Goal: Information Seeking & Learning: Learn about a topic

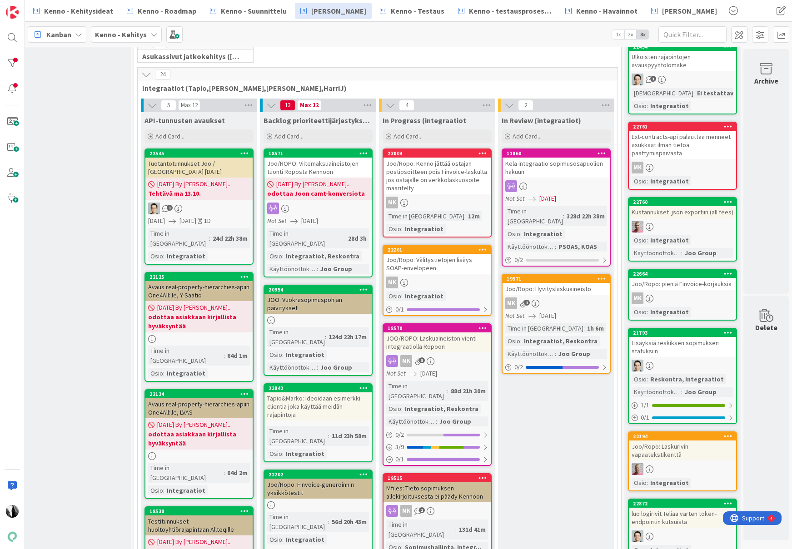
scroll to position [275, 14]
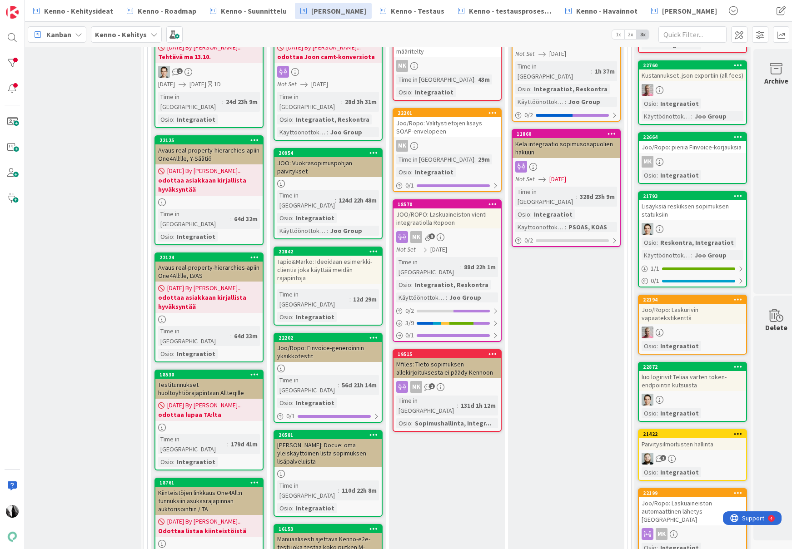
scroll to position [400, 4]
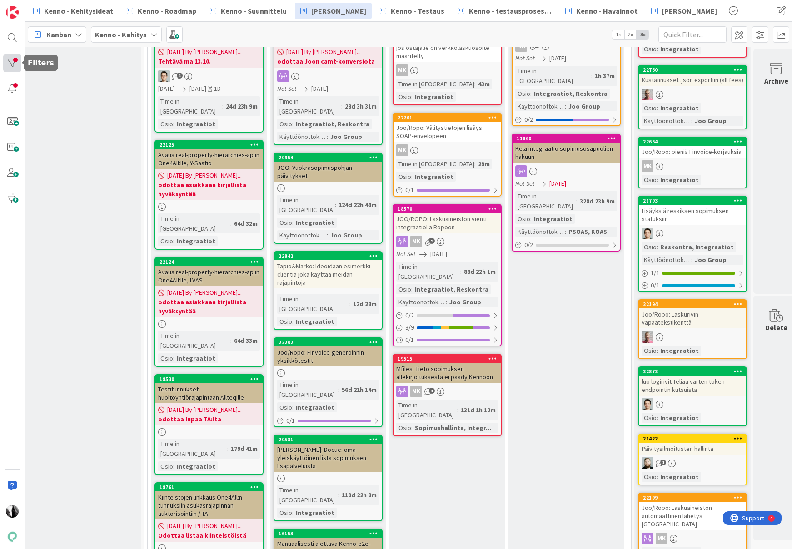
click at [10, 61] on div at bounding box center [12, 63] width 18 height 18
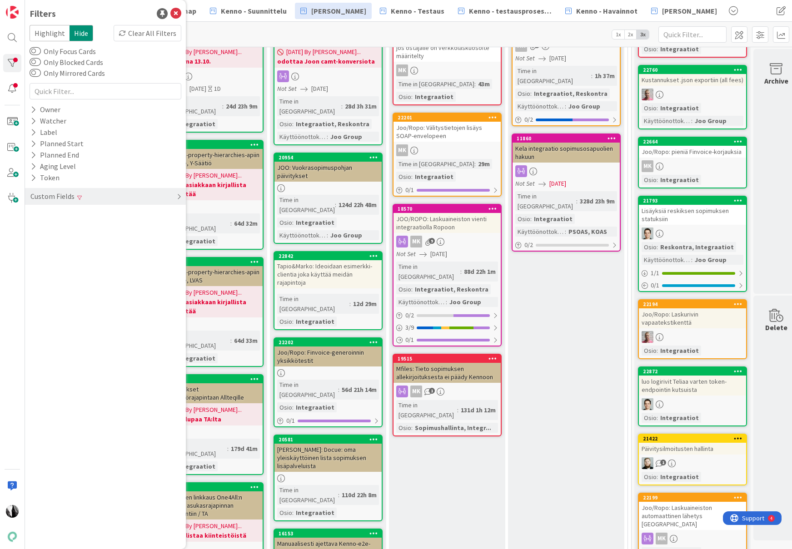
click at [61, 195] on div "Custom Fields" at bounding box center [53, 196] width 46 height 11
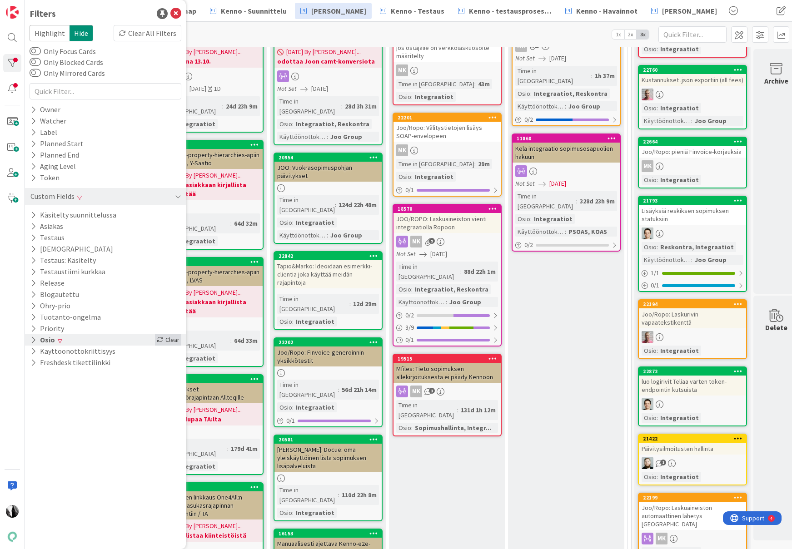
click at [175, 338] on div "Clear" at bounding box center [168, 340] width 26 height 11
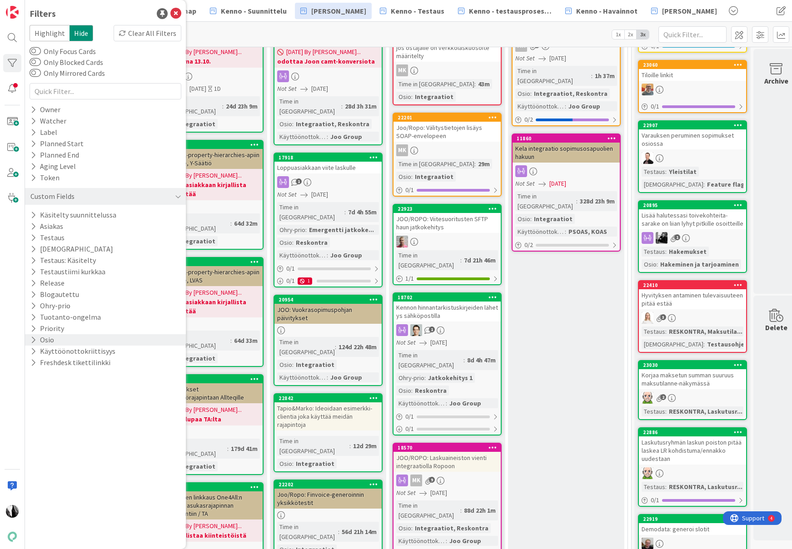
click at [96, 419] on div "Filters Highlight Hide Clear All Filters Only Focus Cards Only Blocked Cards On…" at bounding box center [105, 274] width 161 height 549
click at [591, 300] on div "In Review (integraatiot) Add Card... 19571 Joo/Ropo: Hyvityslaskuaineisto MK 1 …" at bounding box center [566, 512] width 116 height 1065
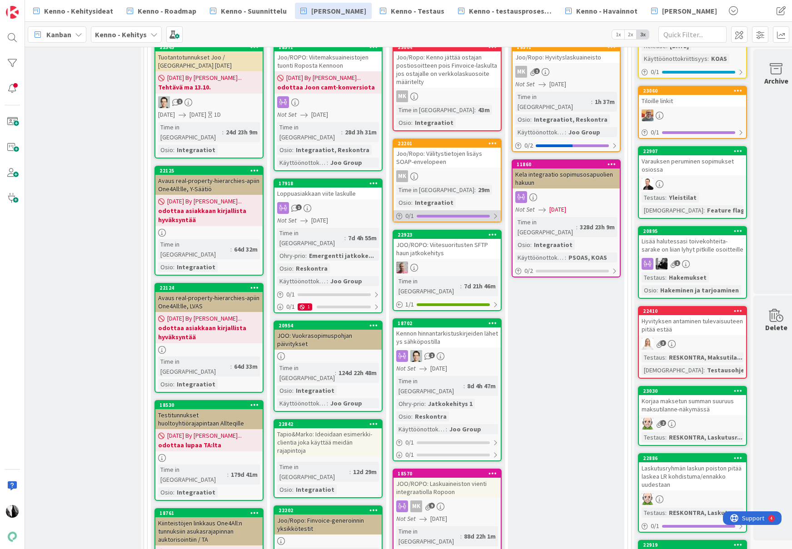
scroll to position [366, 4]
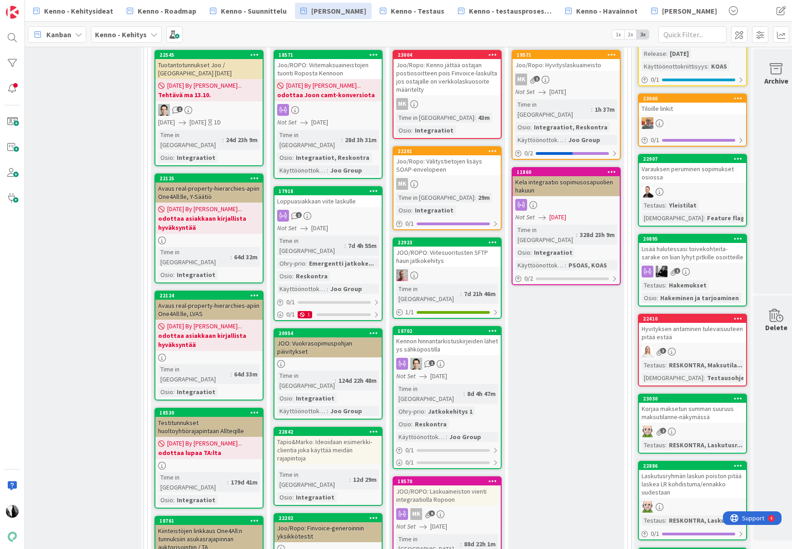
click at [320, 195] on div "Loppuasiakkaan viite laskulle" at bounding box center [328, 201] width 107 height 12
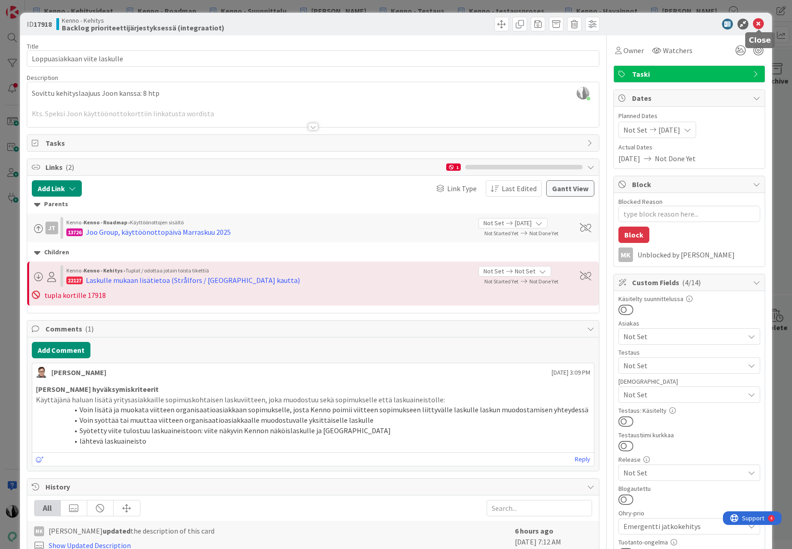
click at [761, 24] on icon at bounding box center [758, 24] width 11 height 11
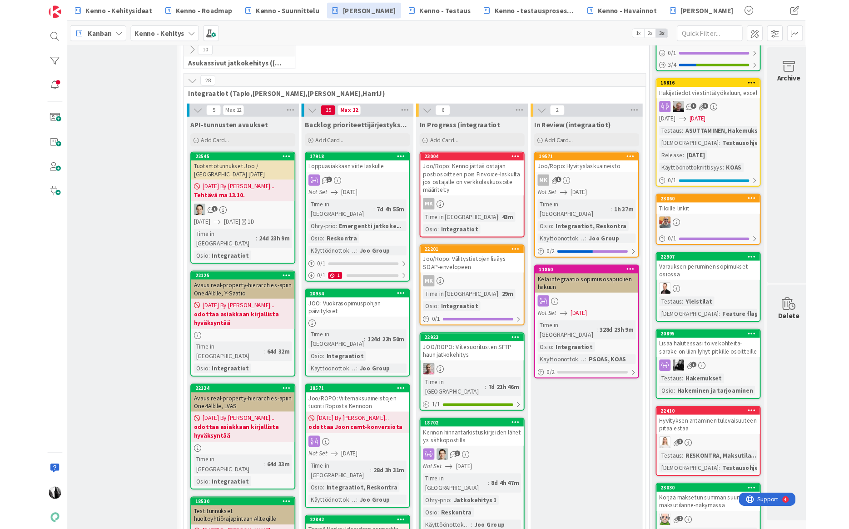
scroll to position [259, 5]
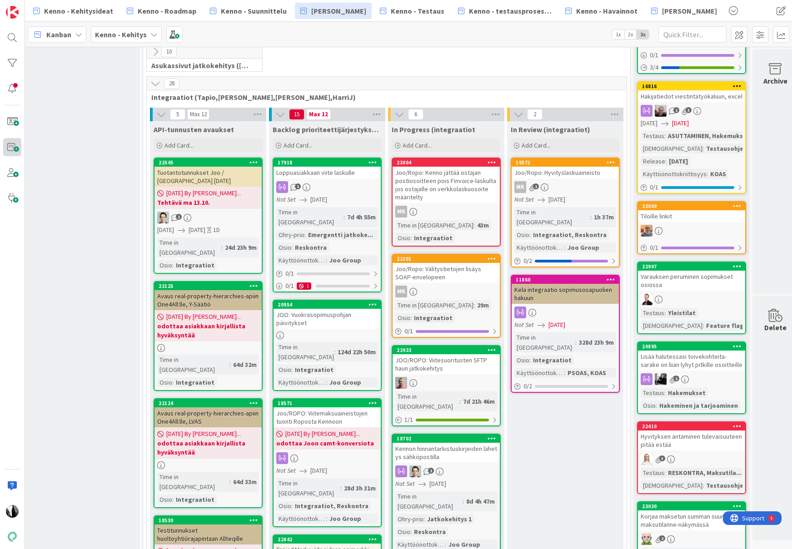
drag, startPoint x: 332, startPoint y: 480, endPoint x: 20, endPoint y: 142, distance: 459.6
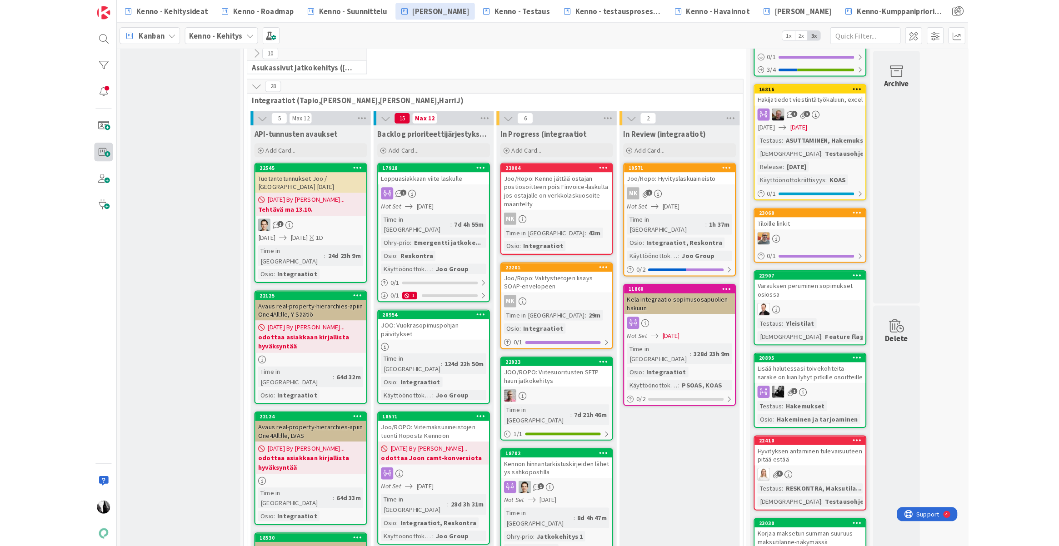
scroll to position [259, 0]
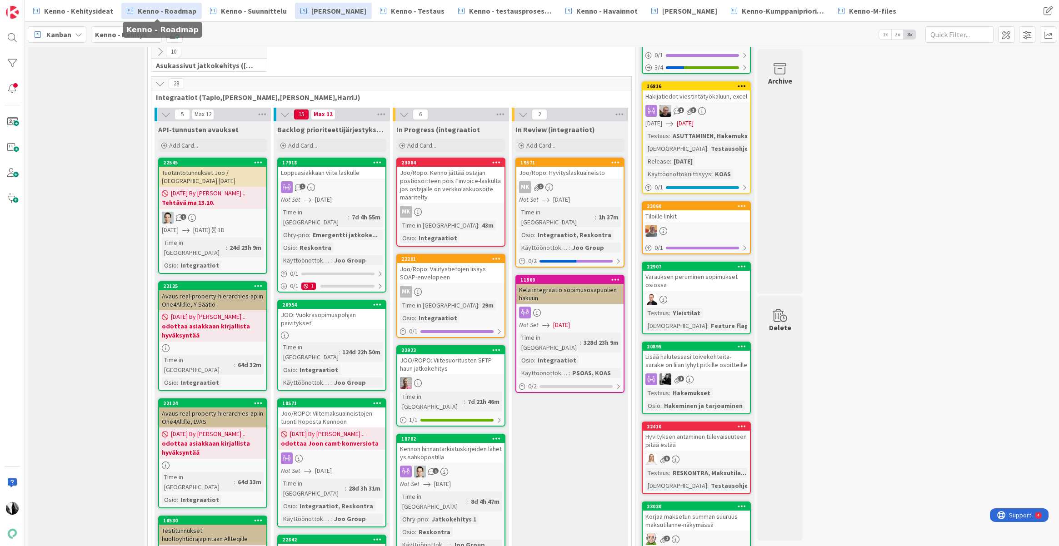
click at [176, 17] on link "Kenno - Roadmap" at bounding box center [161, 11] width 80 height 16
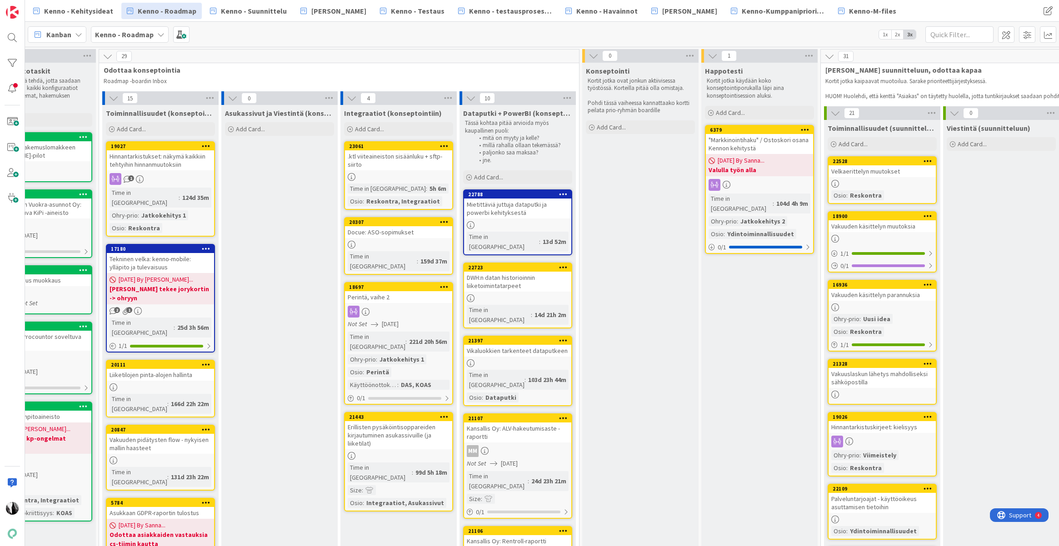
scroll to position [0, 287]
click at [412, 291] on div "Perintä, vaihe 2" at bounding box center [398, 297] width 107 height 12
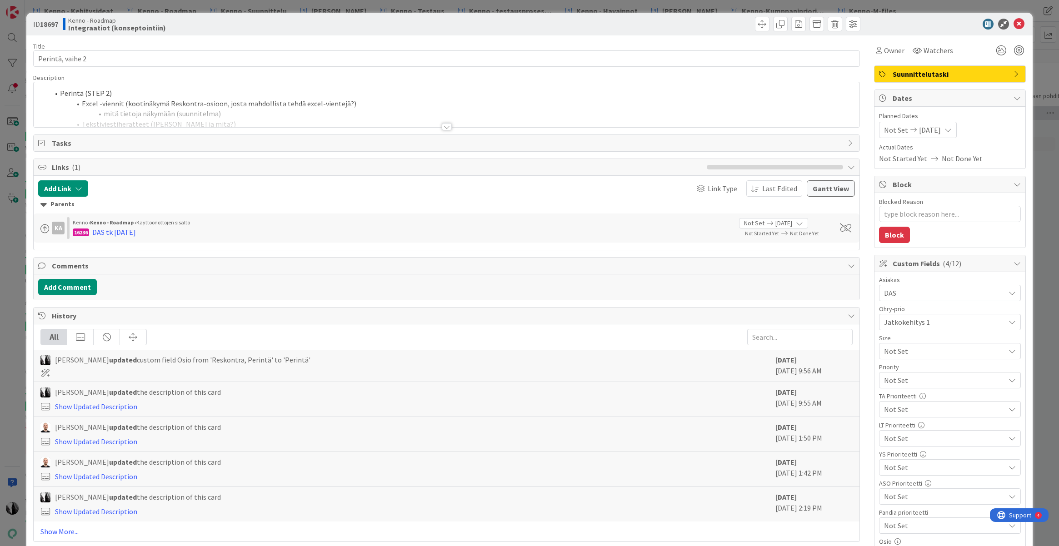
click at [448, 127] on div at bounding box center [447, 126] width 10 height 7
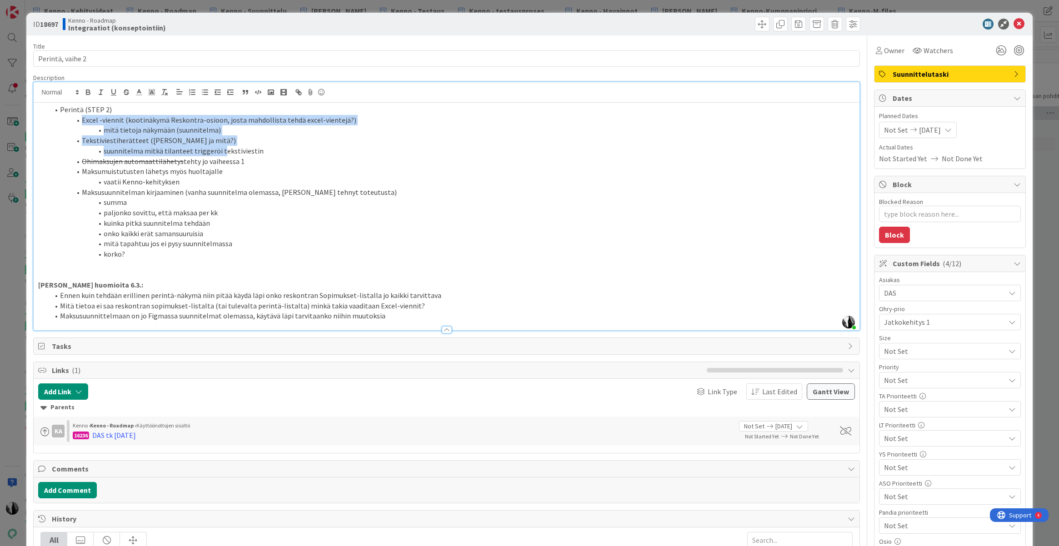
drag, startPoint x: 82, startPoint y: 119, endPoint x: 253, endPoint y: 147, distance: 173.2
click at [222, 147] on ol "Perintä (STEP 2) Excel -viennit (kootinäkymä Reskontra-osioon, josta mahdollist…" at bounding box center [446, 182] width 817 height 155
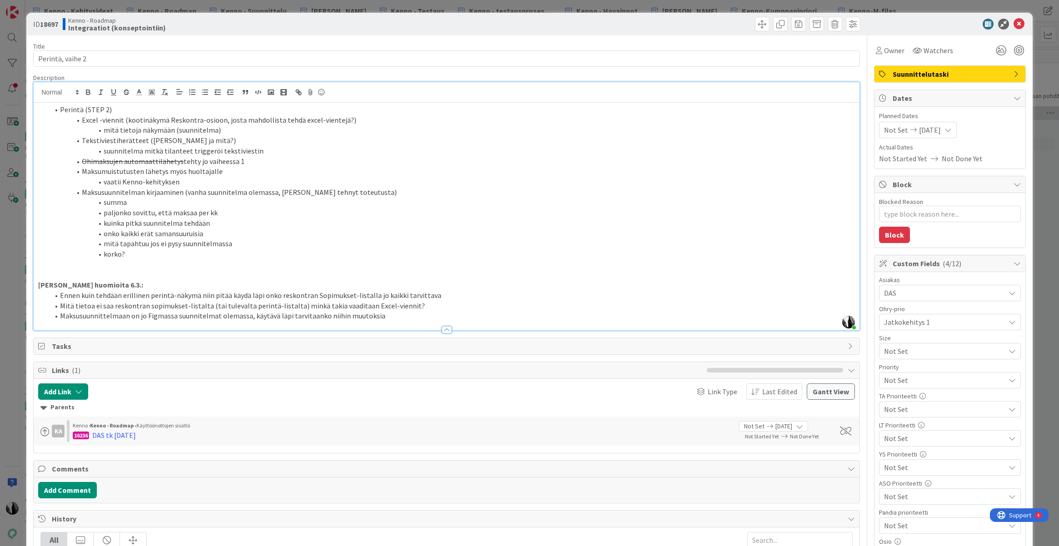
click at [253, 147] on li "suunnitelma mitkä tilanteet triggeröi tekstiviestin" at bounding box center [452, 151] width 806 height 10
click at [792, 25] on icon at bounding box center [1019, 24] width 11 height 11
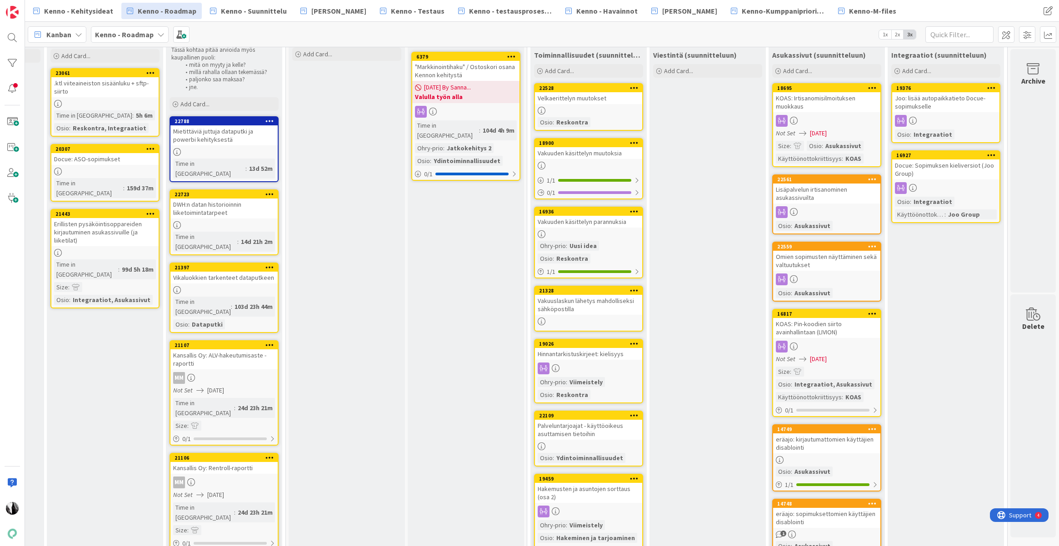
scroll to position [0, 580]
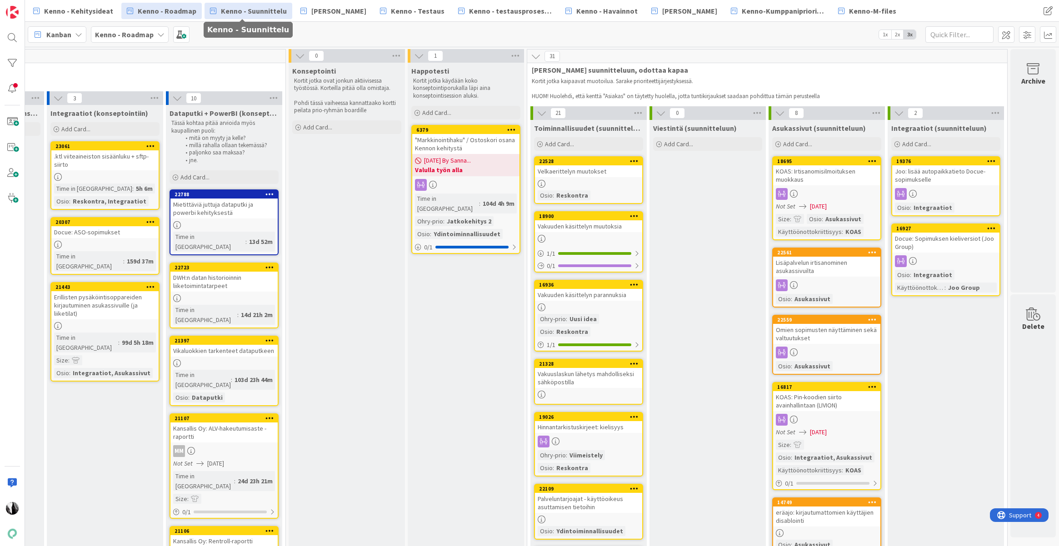
click at [260, 12] on span "Kenno - Suunnittelu" at bounding box center [254, 10] width 66 height 11
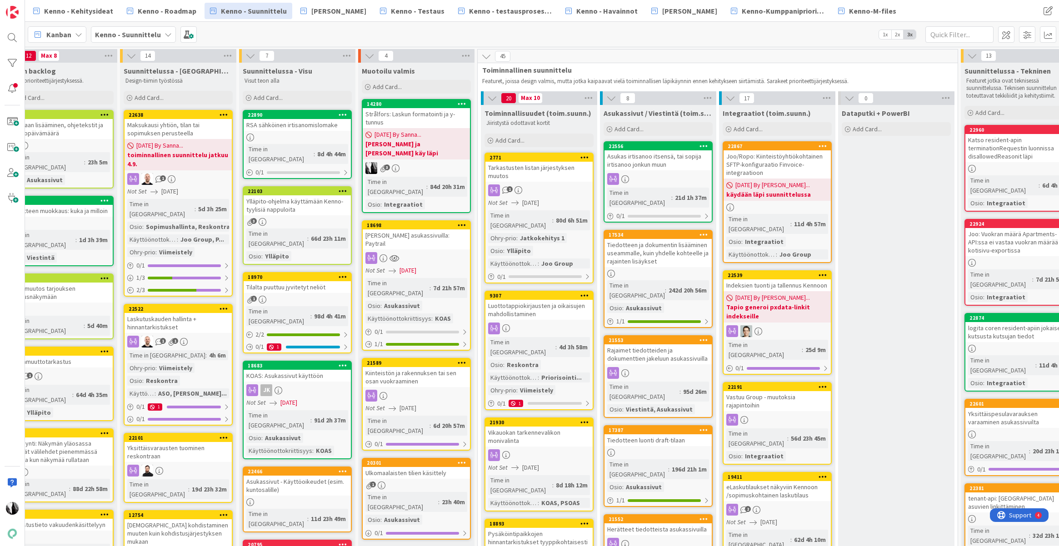
scroll to position [0, 25]
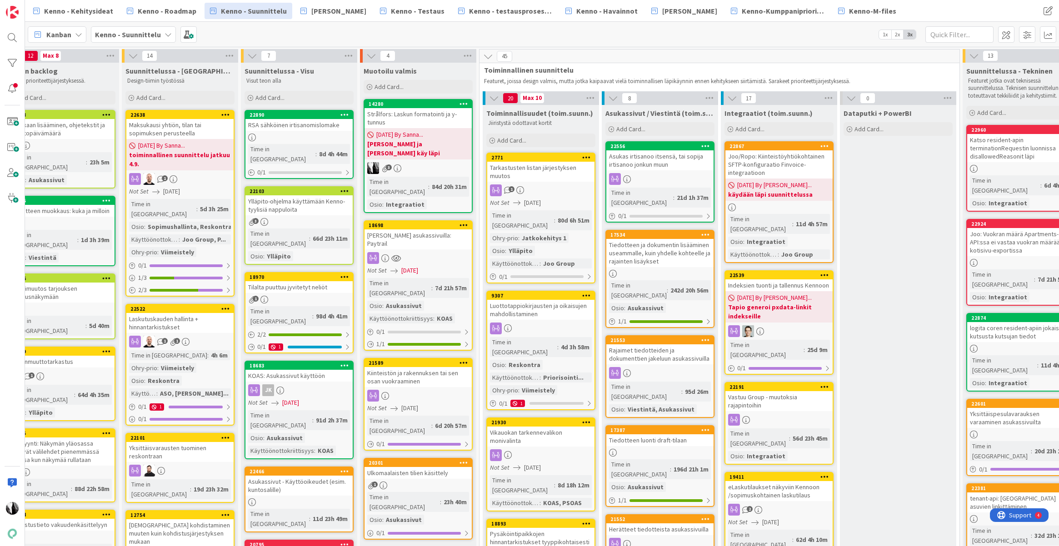
click at [416, 467] on div "Ulkomaalaisten tilien käsittely" at bounding box center [418, 473] width 107 height 12
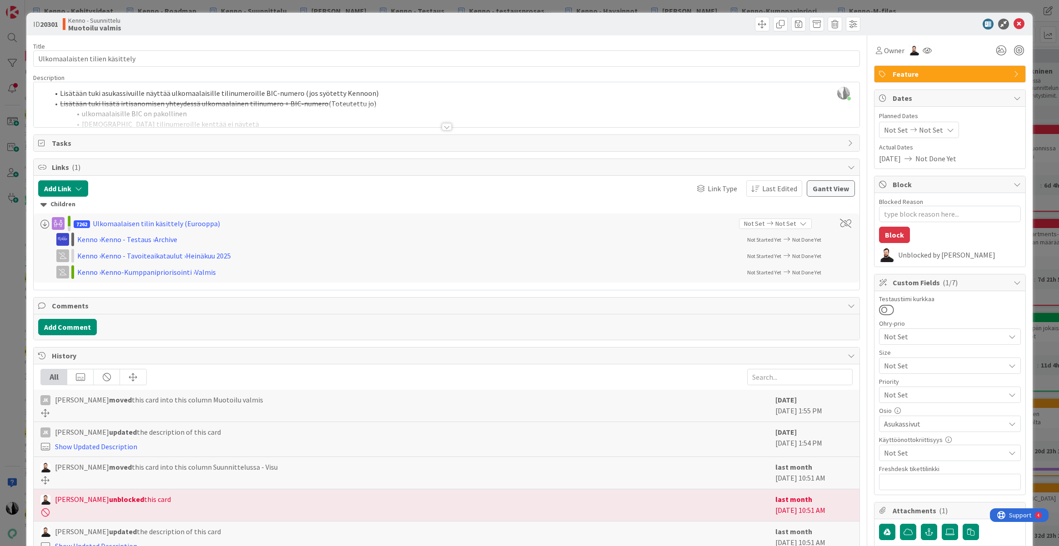
click at [446, 128] on div at bounding box center [447, 126] width 10 height 7
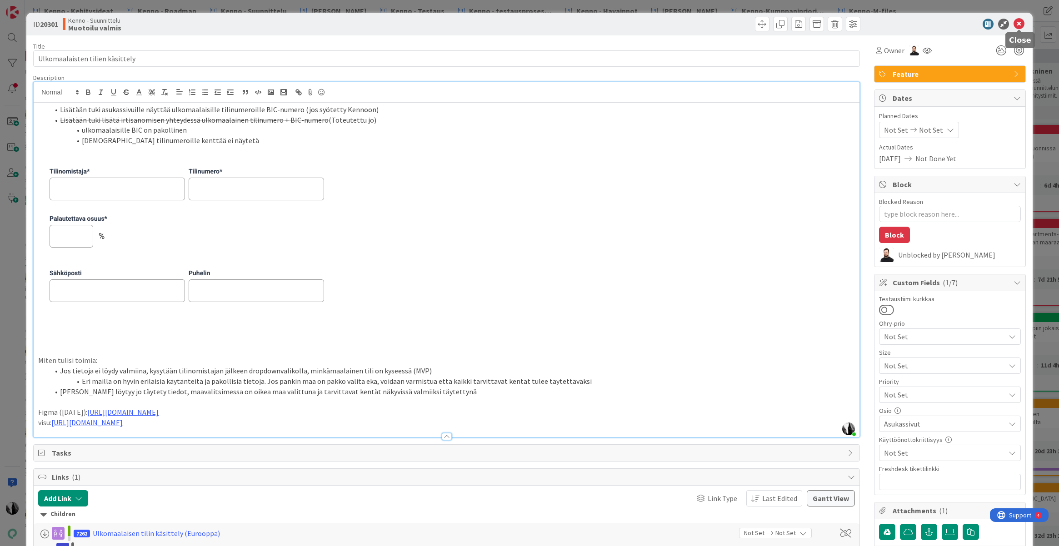
click at [792, 24] on icon at bounding box center [1019, 24] width 11 height 11
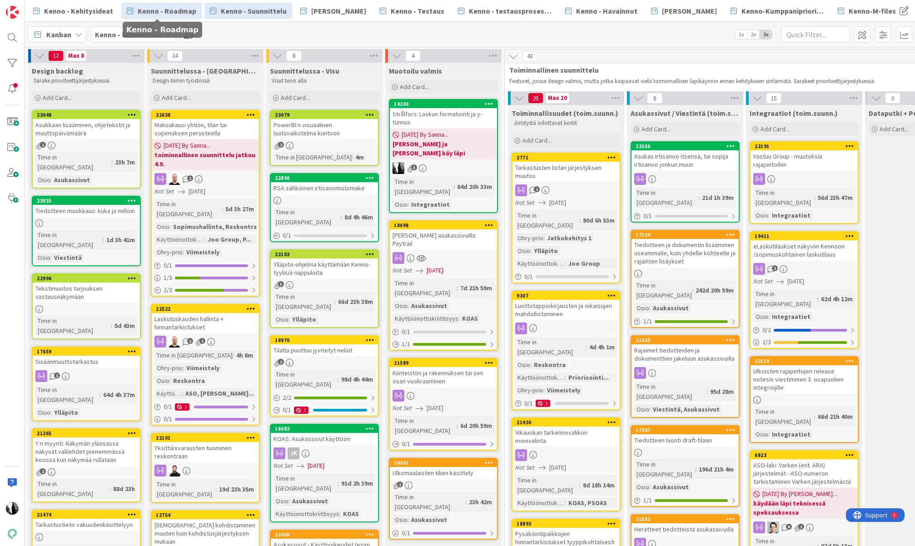
click at [164, 15] on span "Kenno - Roadmap" at bounding box center [167, 10] width 59 height 11
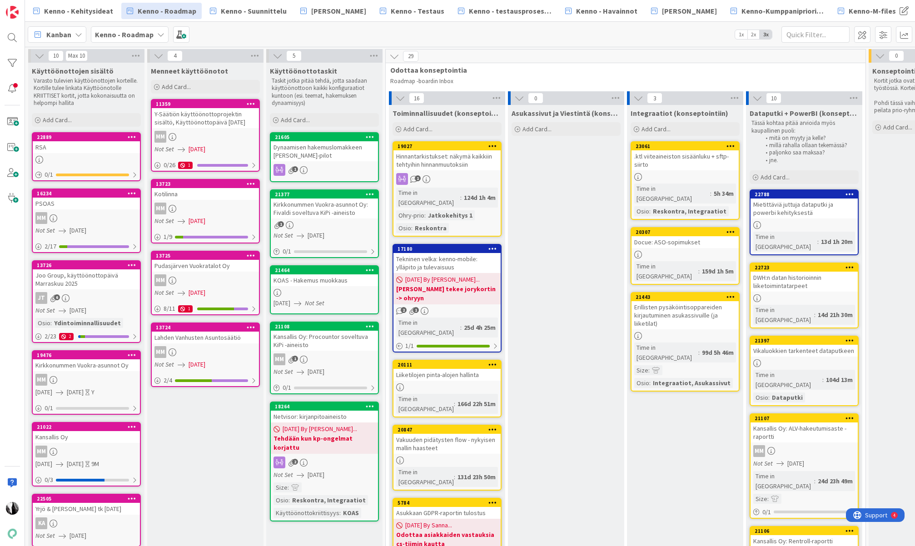
click at [667, 159] on div ".ktl viiteaineiston sisäänluku + sftp-siirto" at bounding box center [685, 160] width 107 height 20
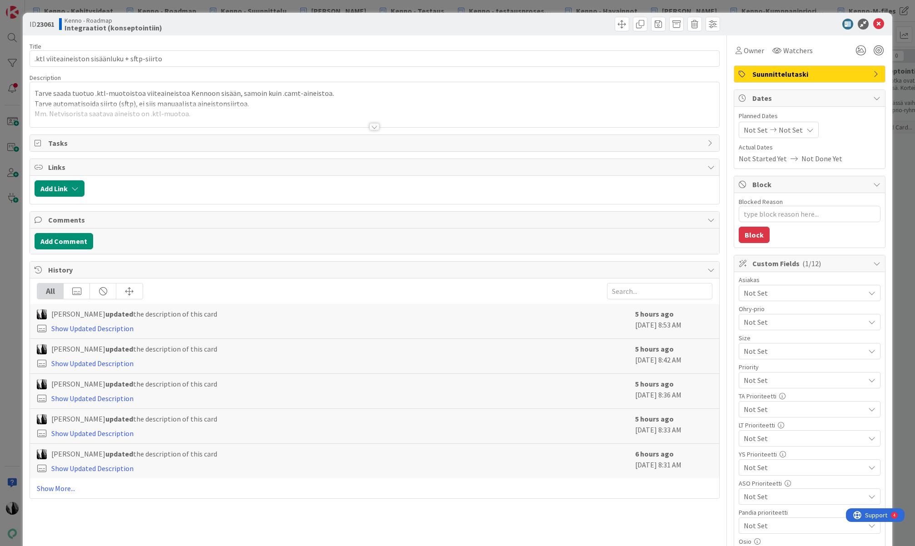
click at [373, 127] on div at bounding box center [375, 126] width 10 height 7
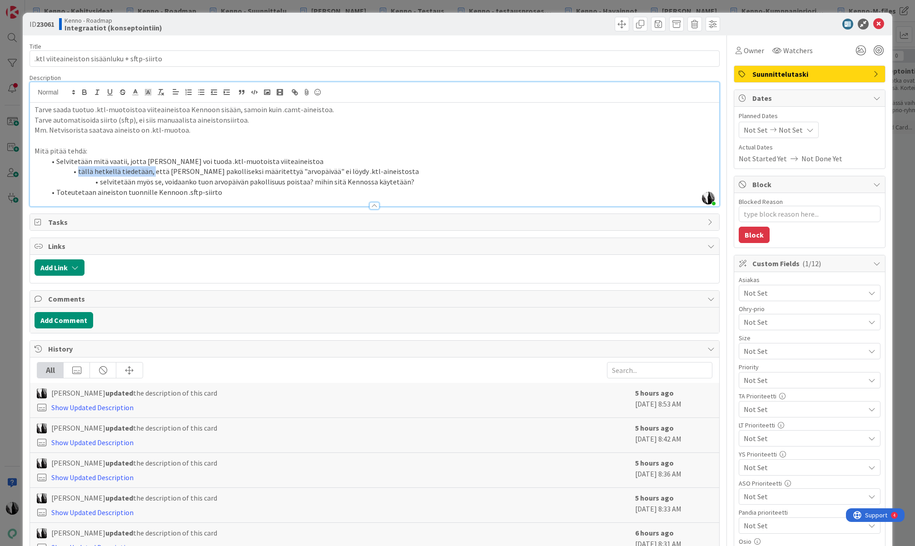
drag, startPoint x: 79, startPoint y: 171, endPoint x: 151, endPoint y: 170, distance: 72.3
click at [151, 170] on li "tällä hetkellä tiedetään, että [PERSON_NAME] pakolliseksi määritettyä "arvopäiv…" at bounding box center [379, 171] width 669 height 10
click at [153, 170] on li "tällä hetkellä tiedetään, että [PERSON_NAME] pakolliseksi määritettyä "arvopäiv…" at bounding box center [379, 171] width 669 height 10
drag, startPoint x: 80, startPoint y: 172, endPoint x: 290, endPoint y: 174, distance: 210.4
click at [290, 174] on li "tällä hetkellä tiedetään, että [PERSON_NAME] pakolliseksi määritettyä "arvopäiv…" at bounding box center [379, 171] width 669 height 10
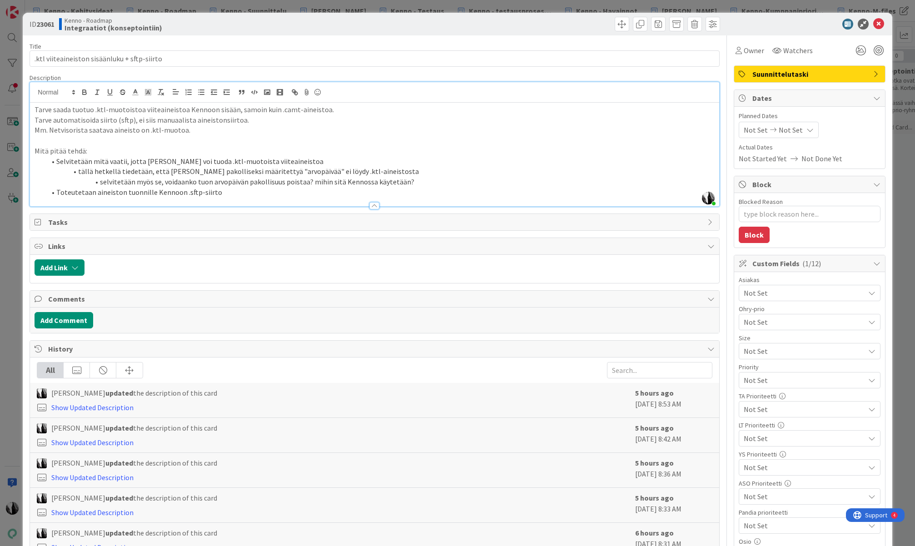
click at [298, 175] on li "tällä hetkellä tiedetään, että [PERSON_NAME] pakolliseksi määritettyä "arvopäiv…" at bounding box center [379, 171] width 669 height 10
click at [298, 174] on li "tällä hetkellä tiedetään, että [PERSON_NAME] pakolliseksi määritettyä "arvopäiv…" at bounding box center [379, 171] width 669 height 10
click at [292, 170] on li "tällä hetkellä tiedetään, että [PERSON_NAME] pakolliseksi määritettyä "arvopäiv…" at bounding box center [379, 171] width 669 height 10
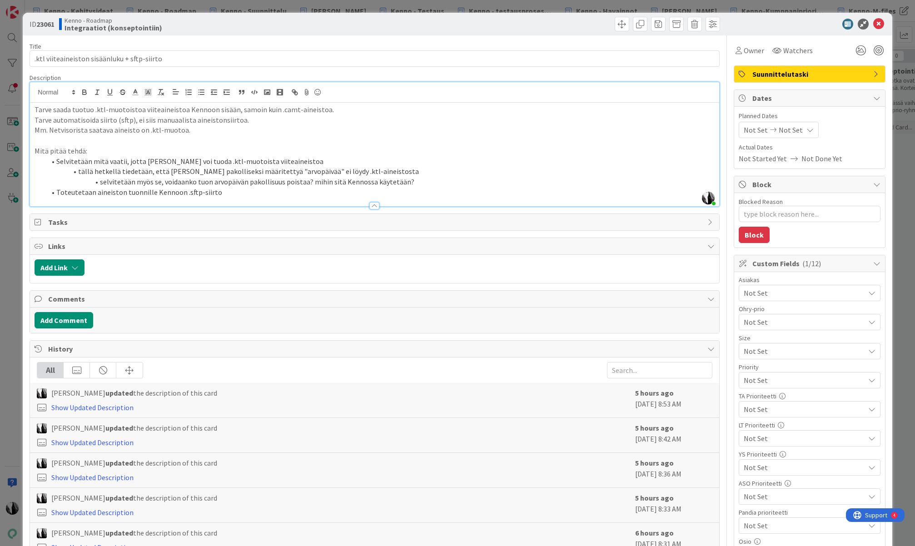
click at [433, 184] on li "selvitetään myös se, voidaanko tuon arvopäivän pakollisuus poistaa? mihin sitä …" at bounding box center [379, 182] width 669 height 10
click at [786, 27] on div at bounding box center [805, 24] width 161 height 11
click at [792, 22] on icon at bounding box center [879, 24] width 11 height 11
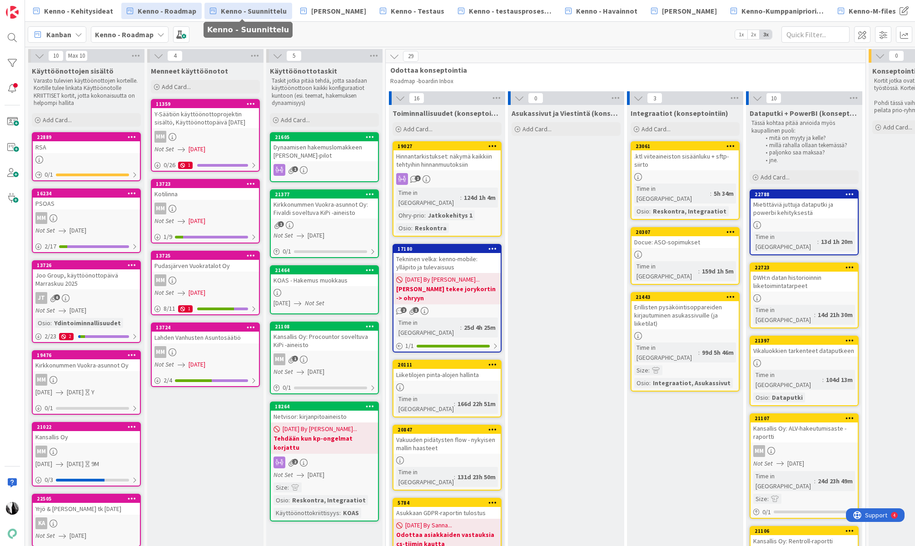
click at [264, 15] on span "Kenno - Suunnittelu" at bounding box center [254, 10] width 66 height 11
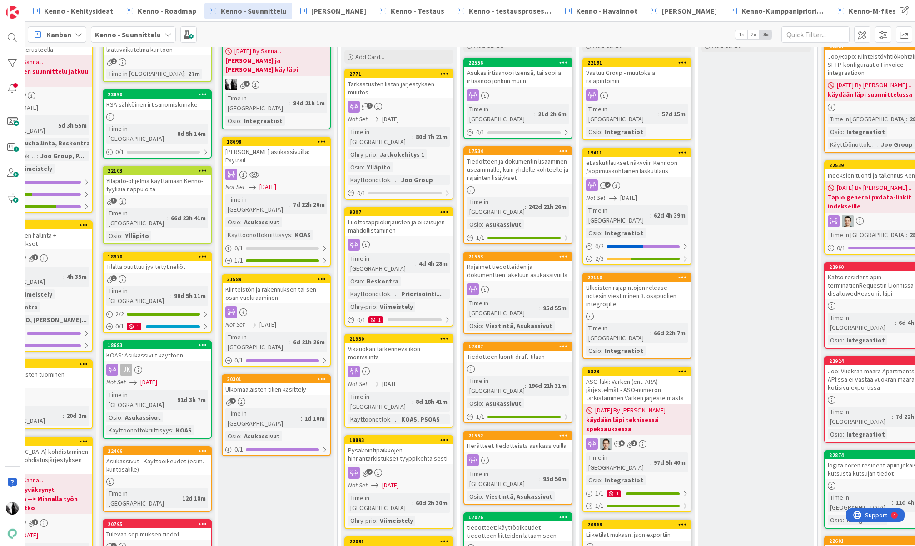
scroll to position [55, 167]
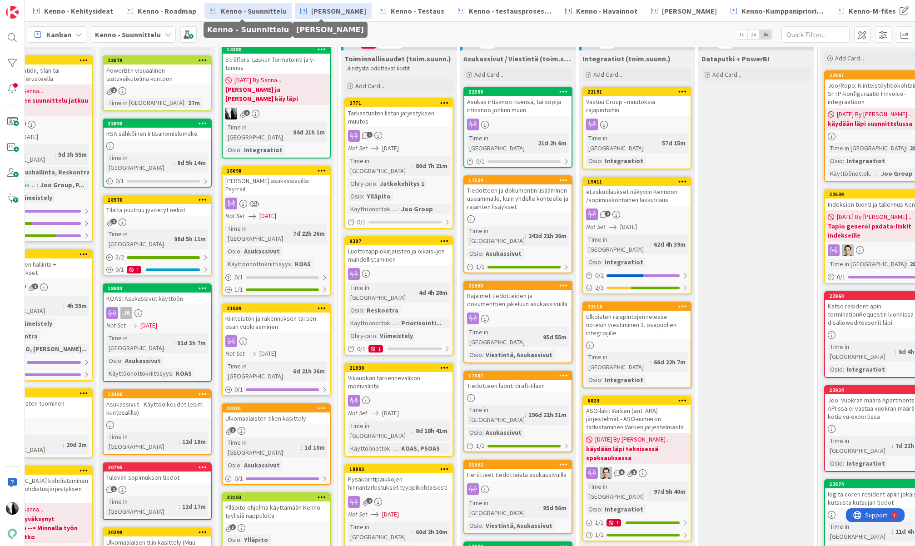
click at [324, 10] on span "[PERSON_NAME]" at bounding box center [338, 10] width 55 height 11
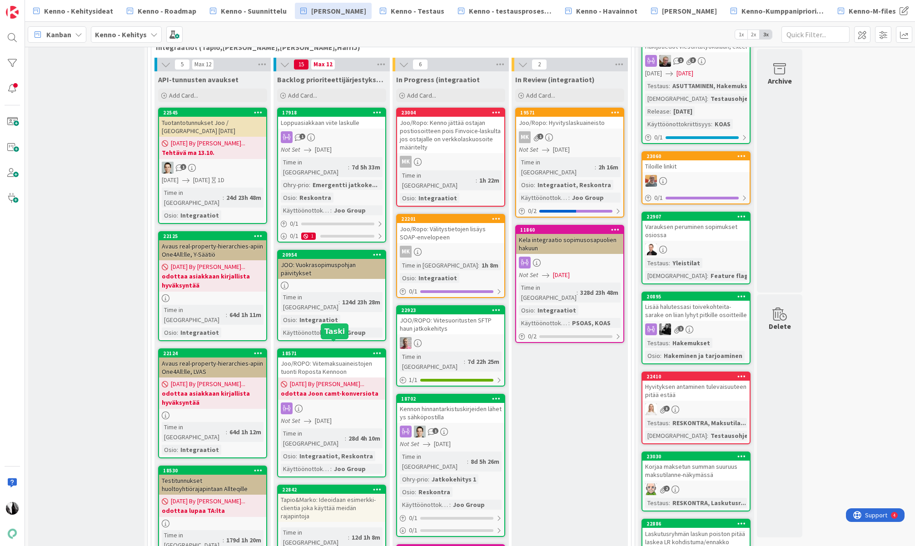
scroll to position [292, 0]
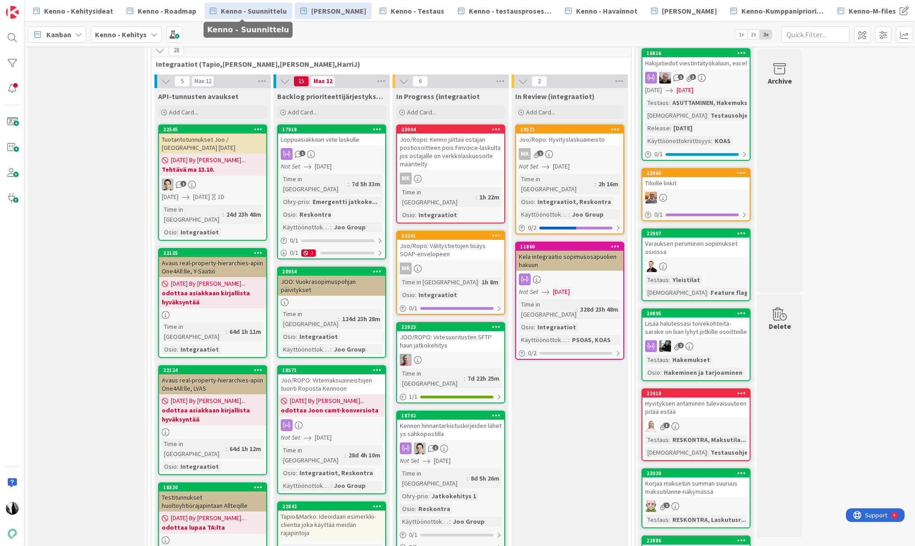
click at [263, 10] on span "Kenno - Suunnittelu" at bounding box center [254, 10] width 66 height 11
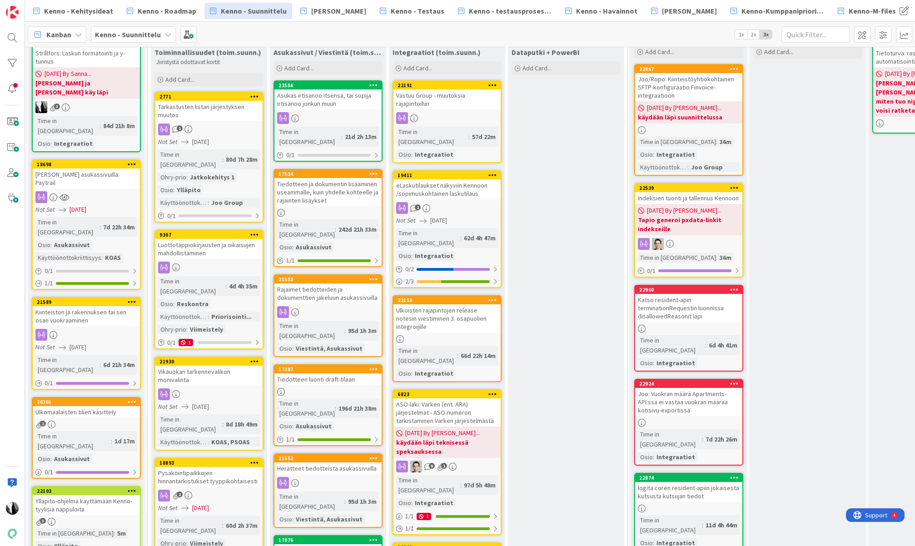
scroll to position [59, 357]
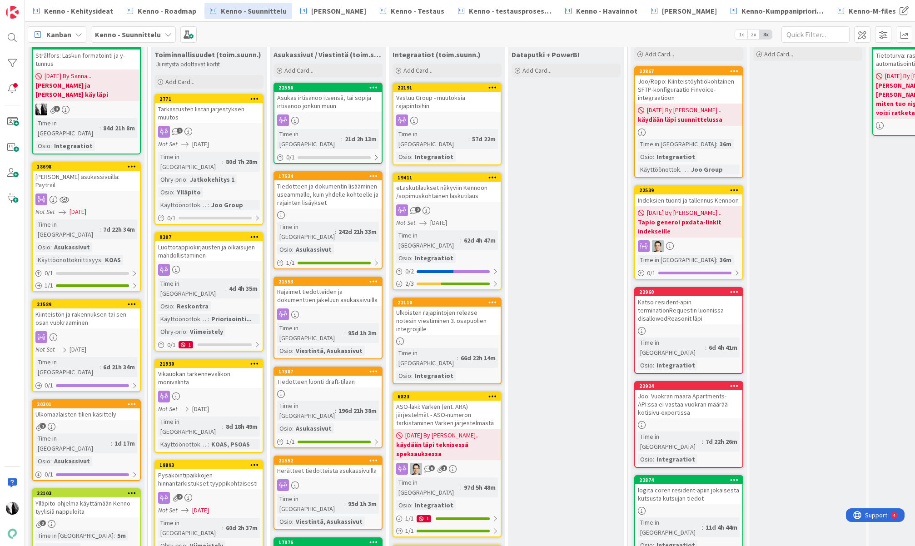
click at [436, 103] on div "Vastuu Group - muutoksia rajapintoihin" at bounding box center [447, 102] width 107 height 20
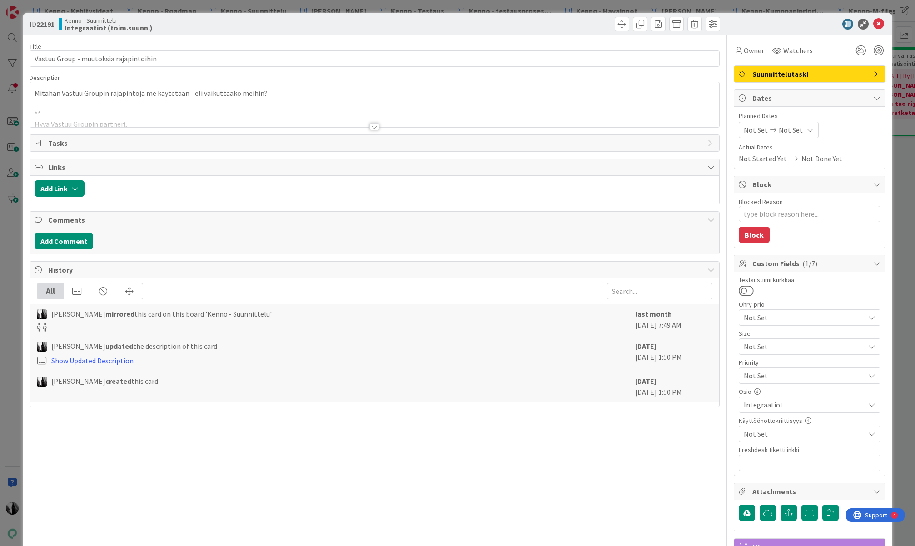
click at [374, 125] on div at bounding box center [375, 126] width 10 height 7
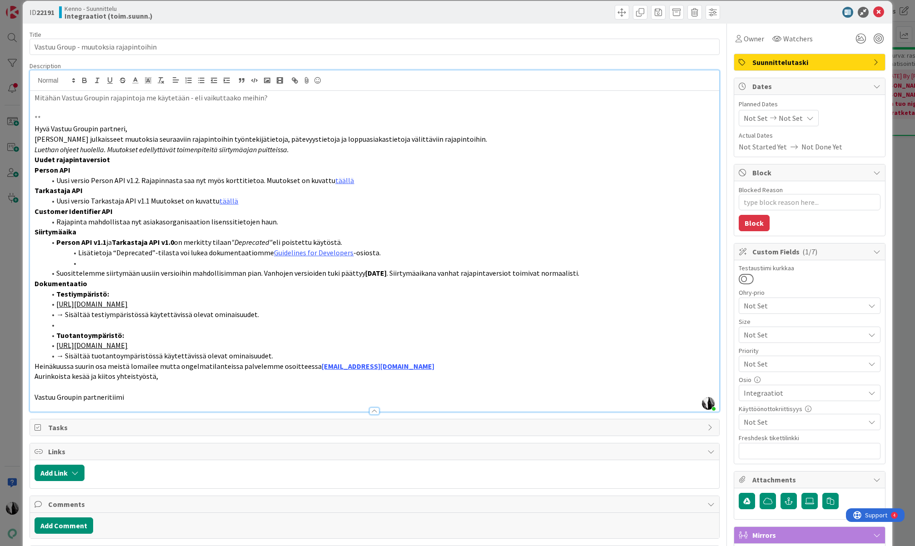
scroll to position [14, 0]
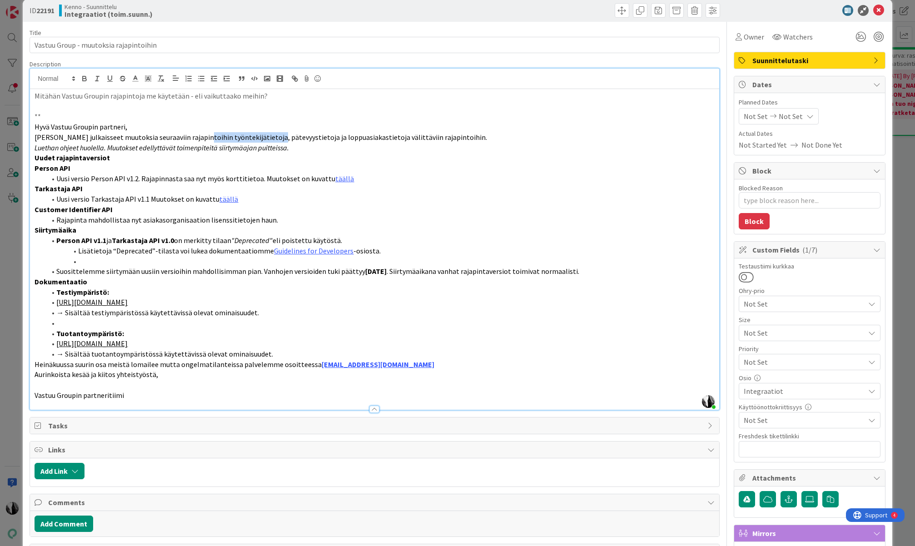
type textarea "x"
drag, startPoint x: 204, startPoint y: 137, endPoint x: 369, endPoint y: 138, distance: 165.0
click at [369, 138] on span "[PERSON_NAME] julkaisseet muutoksia seuraaviin rajapintoihin työntekijätietoja,…" at bounding box center [261, 137] width 453 height 9
click at [153, 150] on em "Luethan ohjeet huolella. Muutokset edellyttävät toimenpiteitä siirtymäajan puit…" at bounding box center [162, 147] width 255 height 9
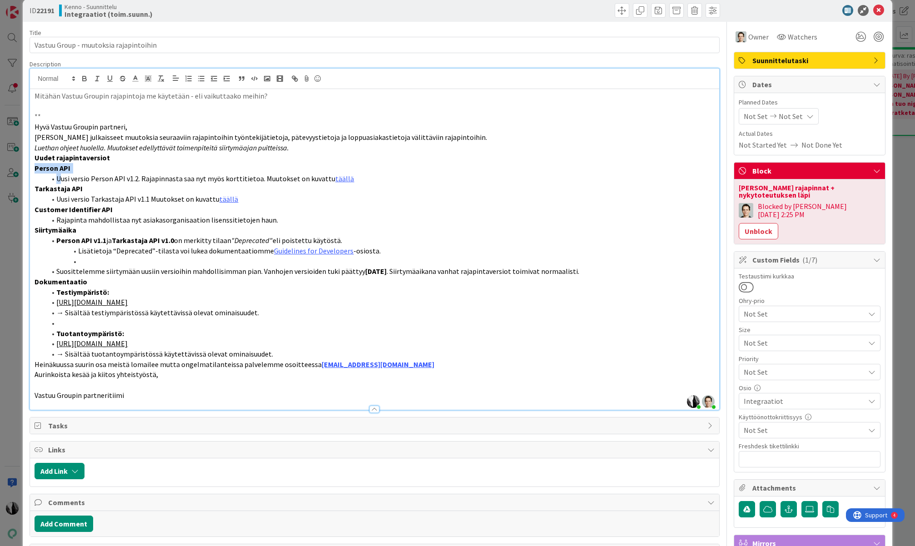
drag, startPoint x: 35, startPoint y: 170, endPoint x: 62, endPoint y: 182, distance: 29.9
click at [62, 182] on div "Mitähän Vastuu Groupin rajapintoja me käytetään - eli vaikuttaako meihin? ** Hy…" at bounding box center [374, 249] width 689 height 321
click at [56, 190] on strong "Tarkastaja API" at bounding box center [59, 188] width 48 height 9
click at [43, 232] on strong "Siirtymäaika" at bounding box center [56, 229] width 42 height 9
drag, startPoint x: 360, startPoint y: 270, endPoint x: 395, endPoint y: 272, distance: 34.6
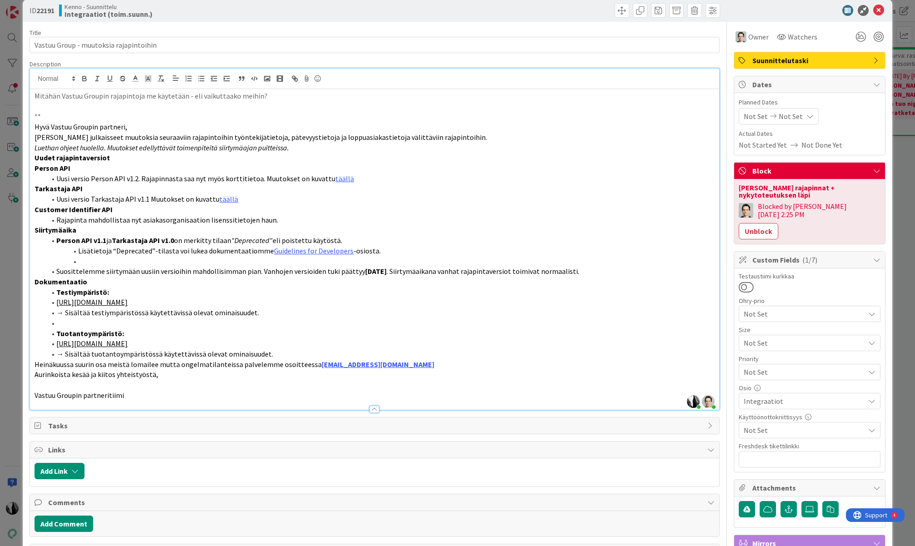
click at [395, 272] on li "Suosittelemme siirtymään uusiin versioihin mahdollisimman pian. Vanhojen versio…" at bounding box center [379, 271] width 669 height 10
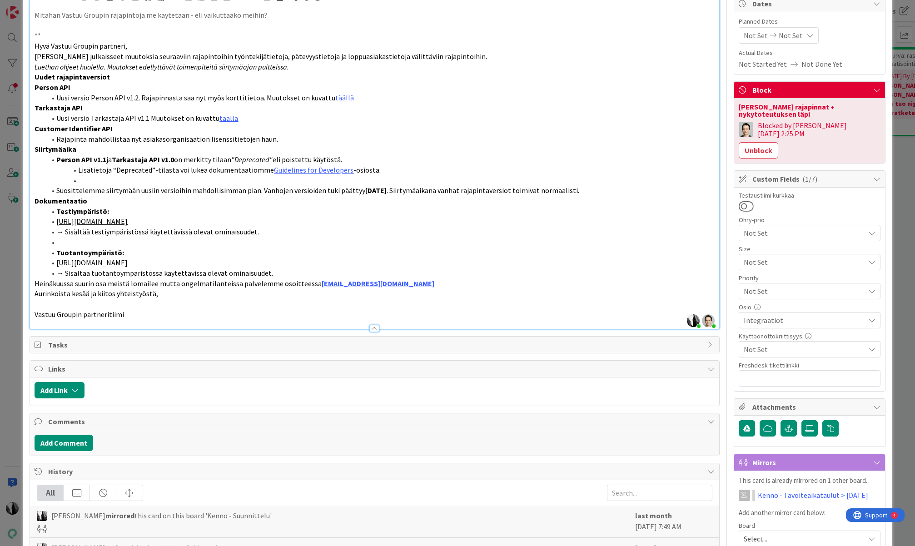
scroll to position [86, 0]
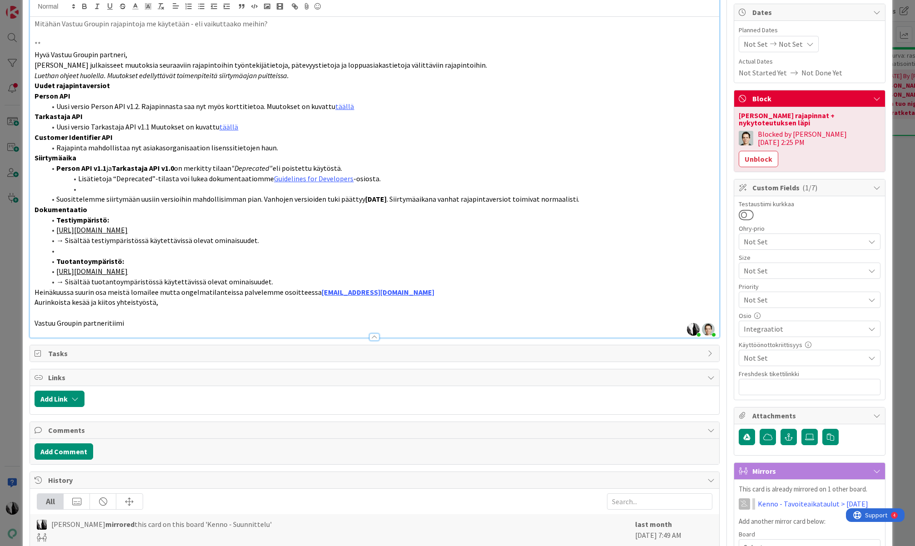
click at [36, 96] on strong "Person API" at bounding box center [53, 95] width 36 height 9
click at [35, 115] on strong "Tarkastaja API" at bounding box center [59, 116] width 48 height 9
click at [35, 136] on strong "Customer Identifier API" at bounding box center [74, 137] width 78 height 9
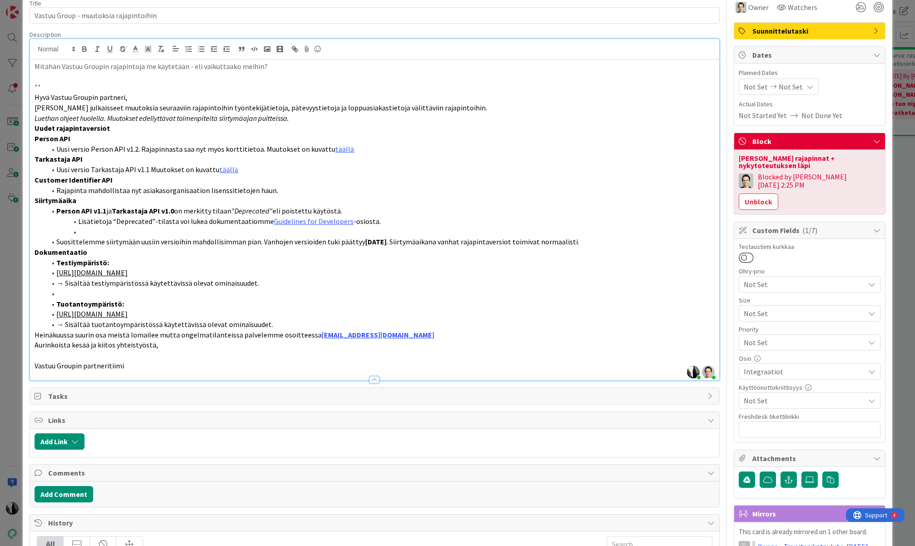
scroll to position [41, 0]
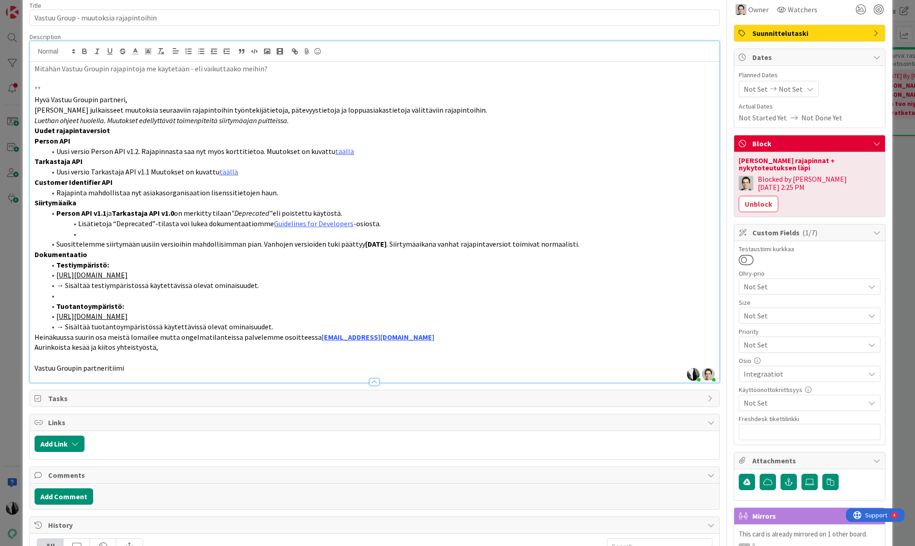
click at [266, 70] on p "Mitähän Vastuu Groupin rajapintoja me käytetään - eli vaikuttaako meihin?" at bounding box center [375, 69] width 680 height 10
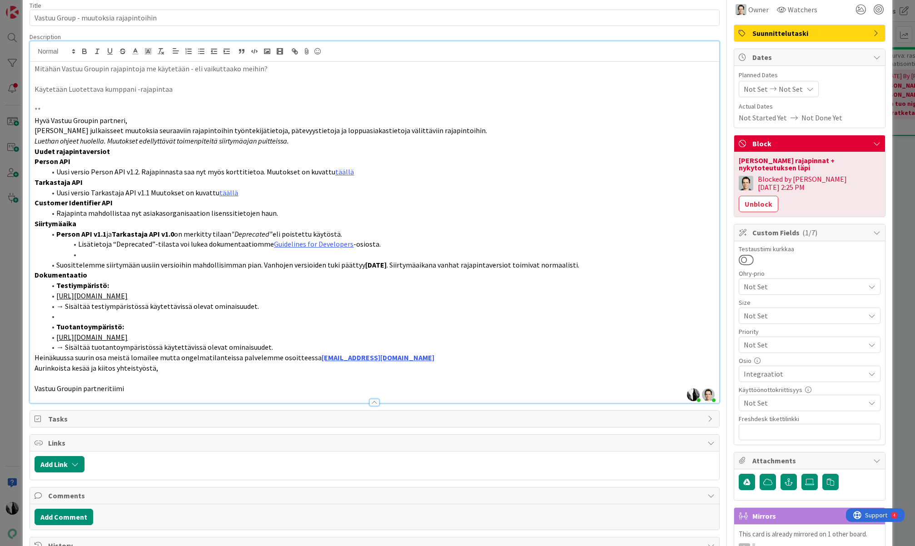
click at [35, 161] on strong "Person API" at bounding box center [53, 161] width 36 height 9
click at [36, 185] on strong "Tarkastaja API" at bounding box center [59, 182] width 48 height 9
click at [35, 201] on strong "Customer Identifier API" at bounding box center [74, 202] width 78 height 9
click at [185, 89] on p "Käytetään Luotettava kumppani -rajapintaa" at bounding box center [375, 89] width 680 height 10
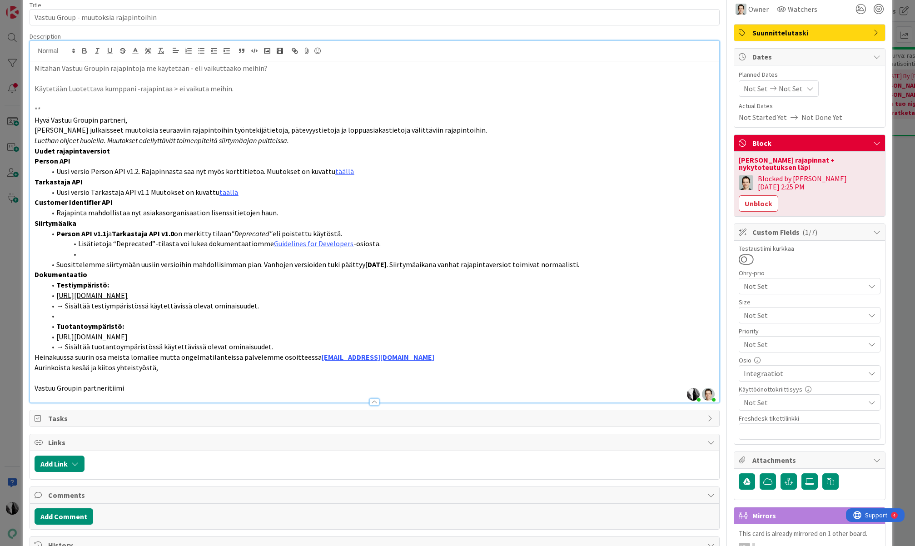
click at [501, 120] on p "Hyvä Vastuu Groupin partneri," at bounding box center [375, 120] width 680 height 10
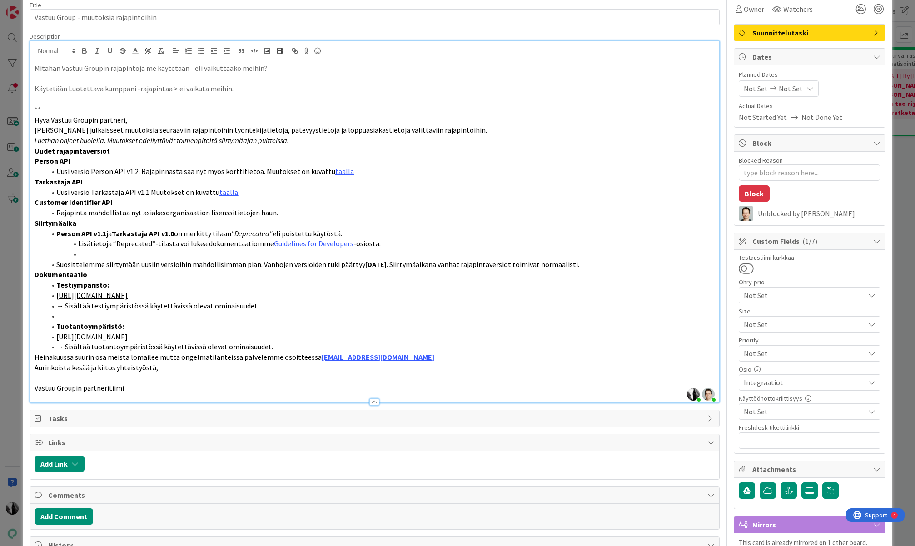
scroll to position [0, 0]
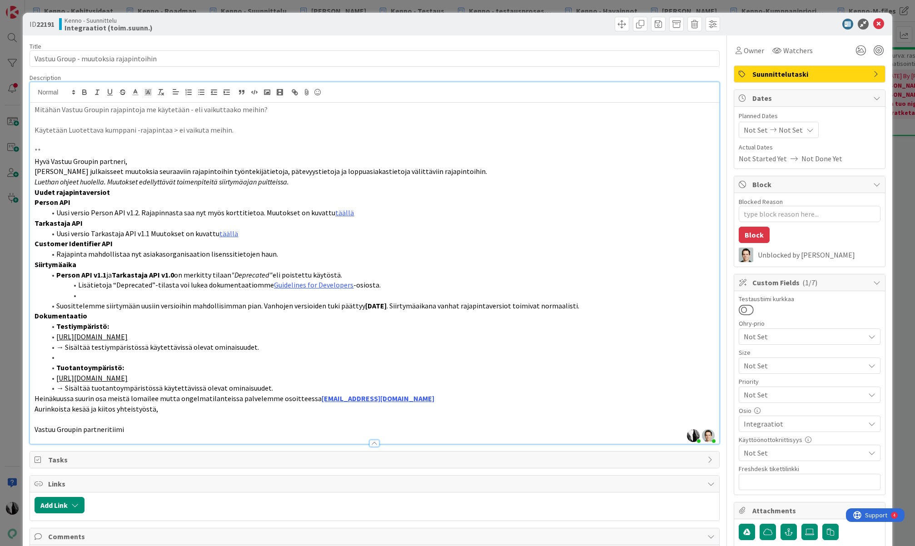
click at [763, 24] on div at bounding box center [805, 24] width 161 height 11
click at [677, 23] on span at bounding box center [676, 24] width 15 height 15
click at [692, 66] on button "Archive" at bounding box center [692, 67] width 36 height 16
type textarea "x"
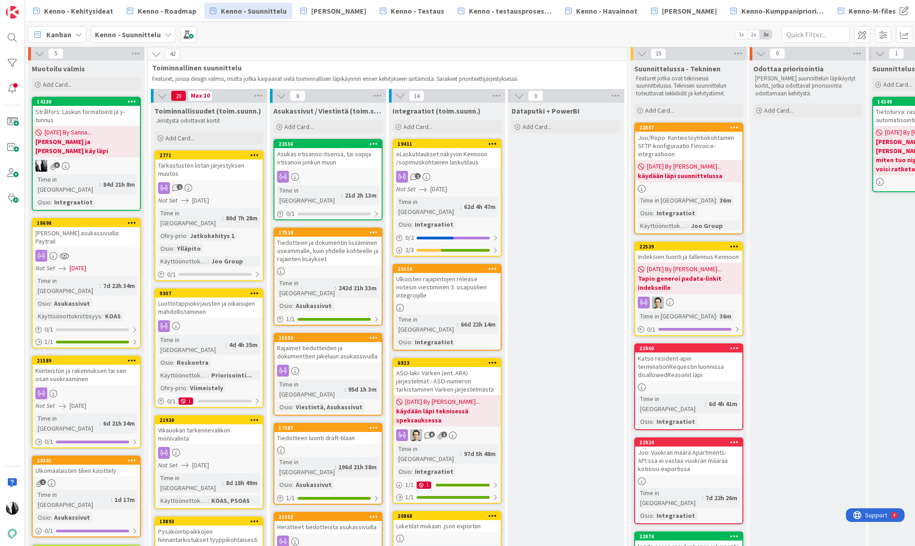
scroll to position [0, 357]
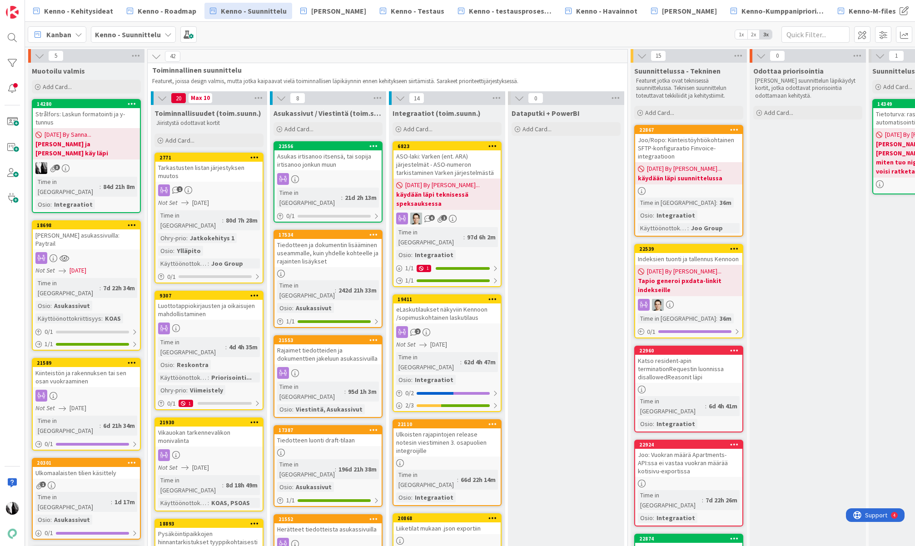
click at [451, 160] on div "ASO-laki: Varken (ent. ARA) järjestelmät - ASO-numeron tarkistaminen Varken jär…" at bounding box center [447, 164] width 107 height 28
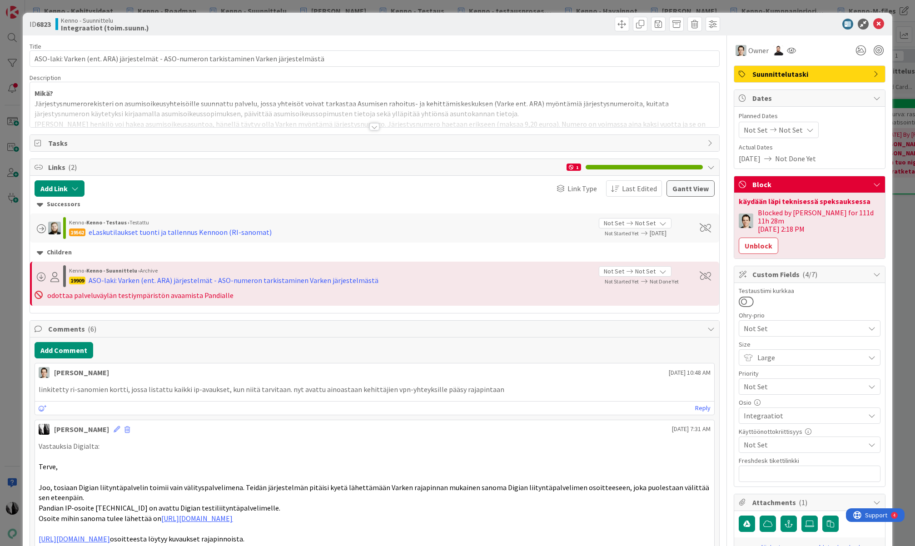
click at [372, 127] on div at bounding box center [375, 126] width 10 height 7
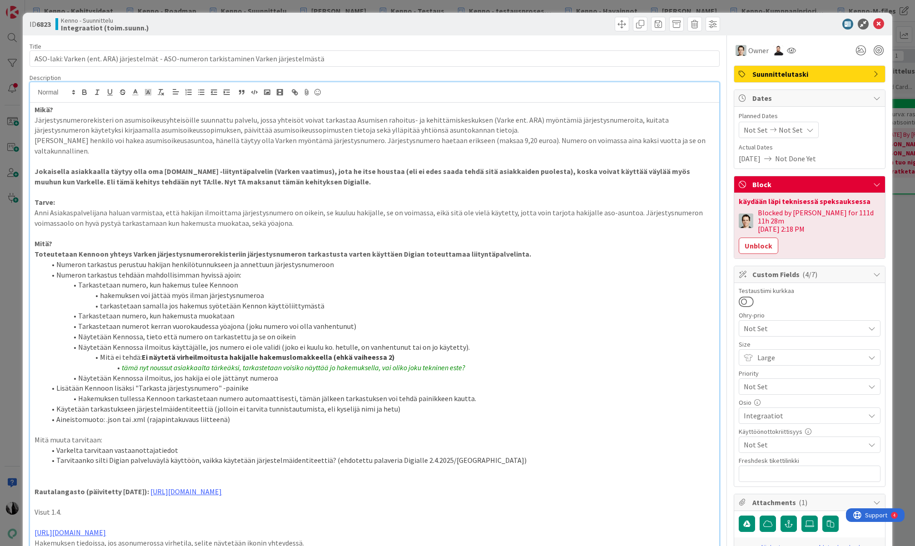
click at [785, 22] on div at bounding box center [805, 24] width 161 height 11
click at [792, 22] on icon at bounding box center [879, 24] width 11 height 11
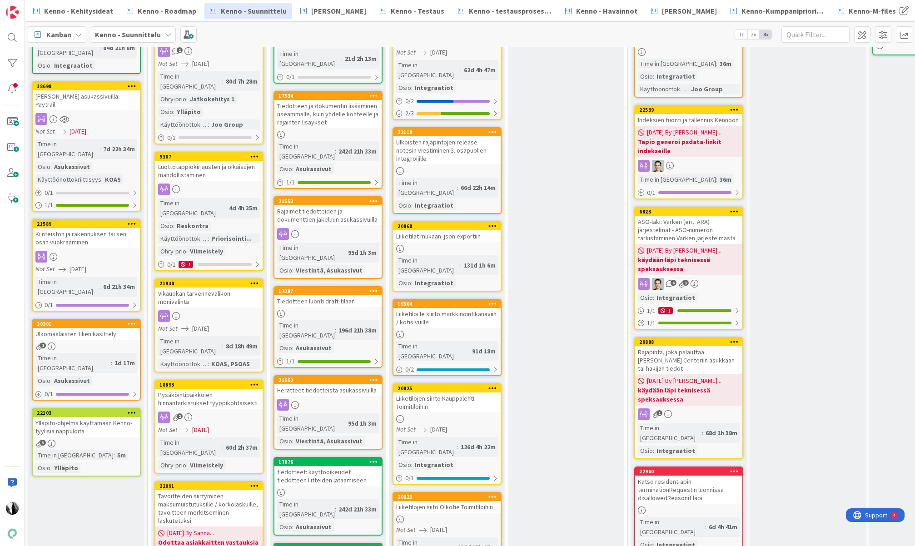
scroll to position [140, 357]
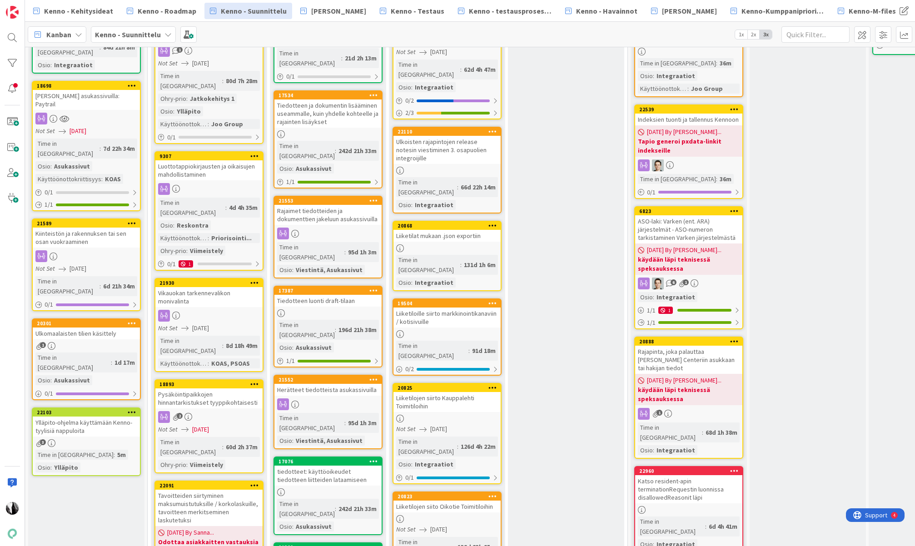
click at [696, 150] on b "Tapio generoi pxdata-linkit indekseille" at bounding box center [689, 146] width 102 height 18
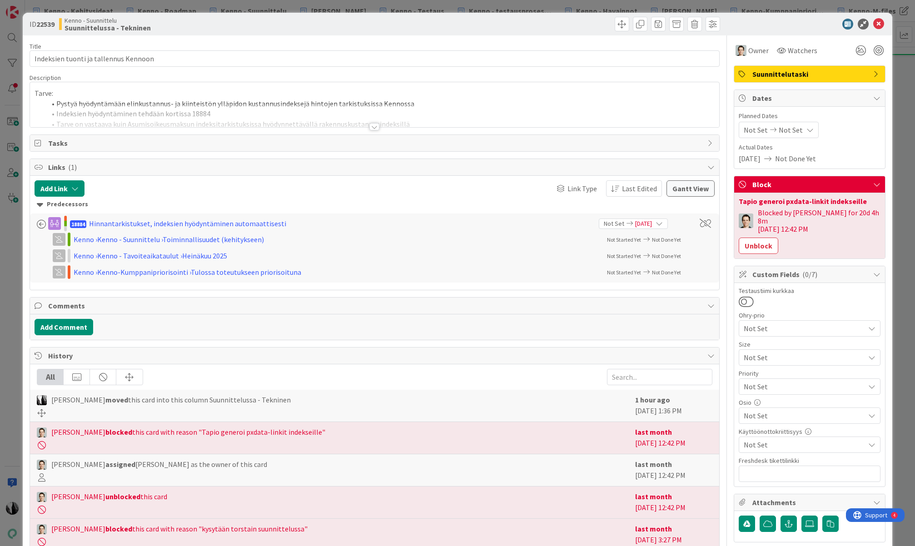
click at [376, 127] on div at bounding box center [375, 126] width 10 height 7
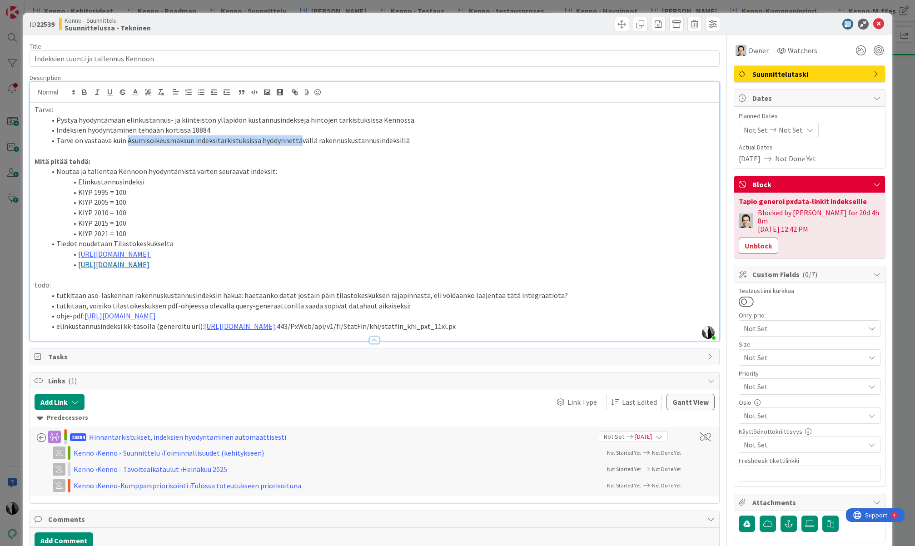
drag, startPoint x: 127, startPoint y: 140, endPoint x: 298, endPoint y: 145, distance: 170.5
click at [298, 145] on li "Tarve on vastaava kuin Asumisoikeusmaksun indeksitarkistuksissa hyödynnettäväll…" at bounding box center [379, 140] width 669 height 10
click at [380, 147] on p at bounding box center [375, 151] width 680 height 10
click at [792, 23] on div at bounding box center [805, 24] width 161 height 11
click at [792, 22] on icon at bounding box center [879, 24] width 11 height 11
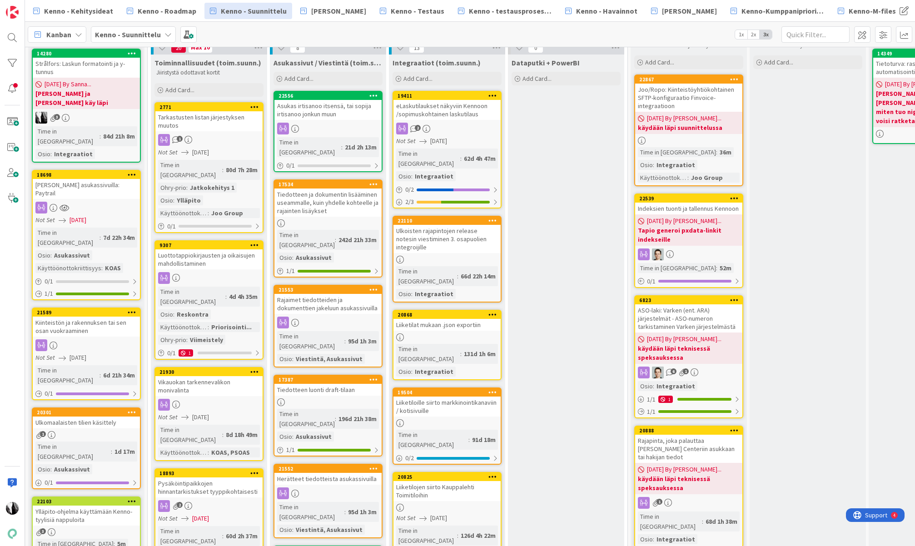
scroll to position [53, 357]
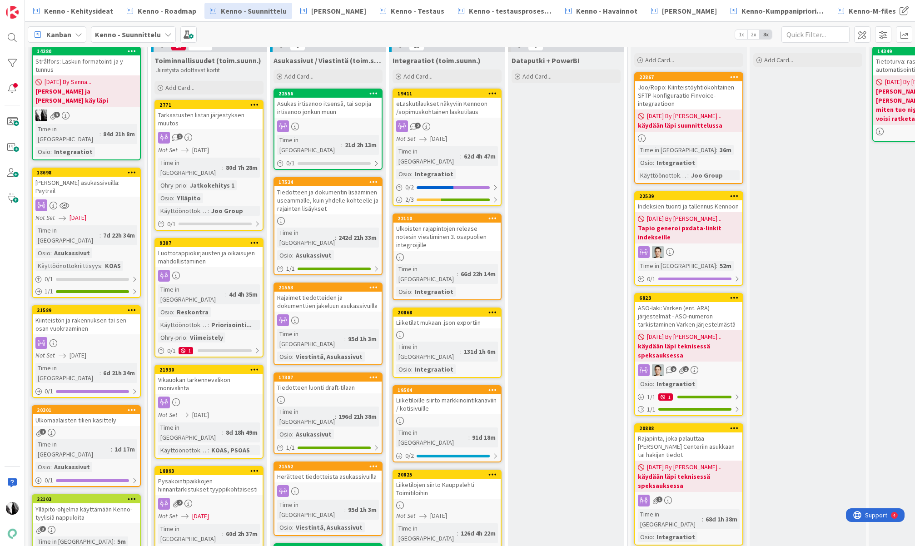
click at [680, 102] on div "Joo/Ropo: Kiinteistöyhtiökohtainen SFTP-konfiguraatio Finvoice-integraatioon" at bounding box center [688, 95] width 107 height 28
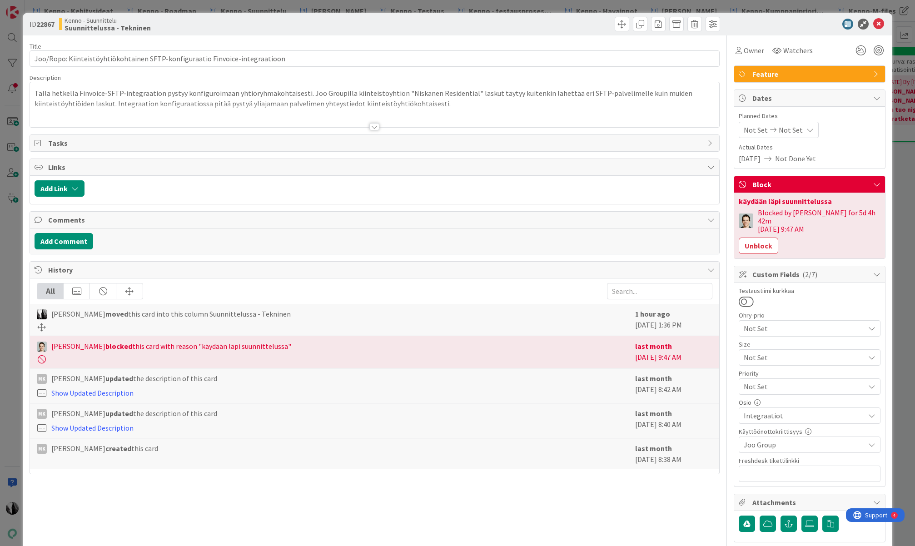
click at [373, 127] on div at bounding box center [375, 126] width 10 height 7
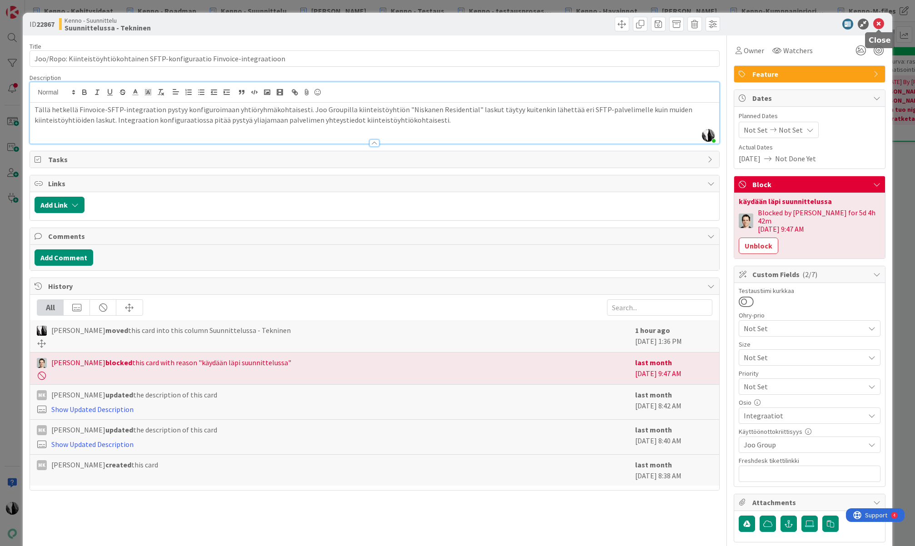
click at [792, 23] on icon at bounding box center [879, 24] width 11 height 11
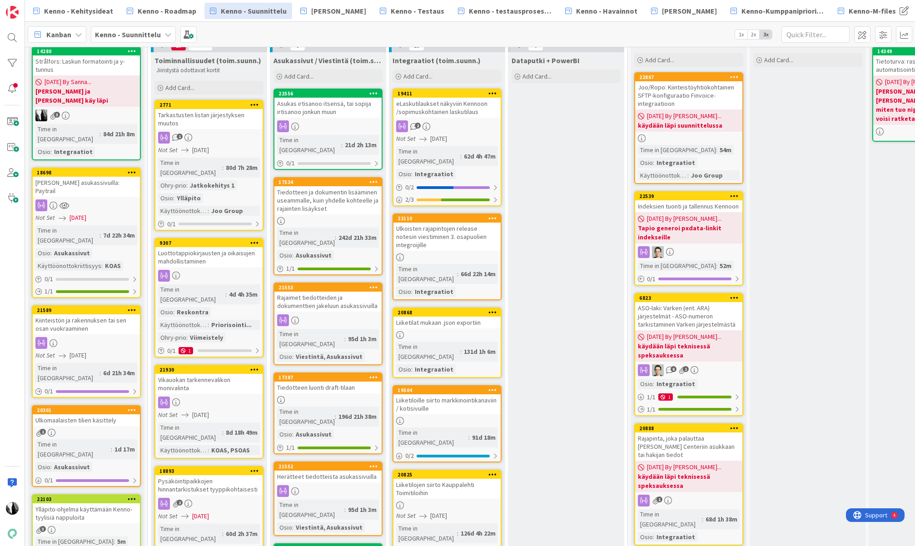
click at [330, 11] on span "[PERSON_NAME]" at bounding box center [338, 10] width 55 height 11
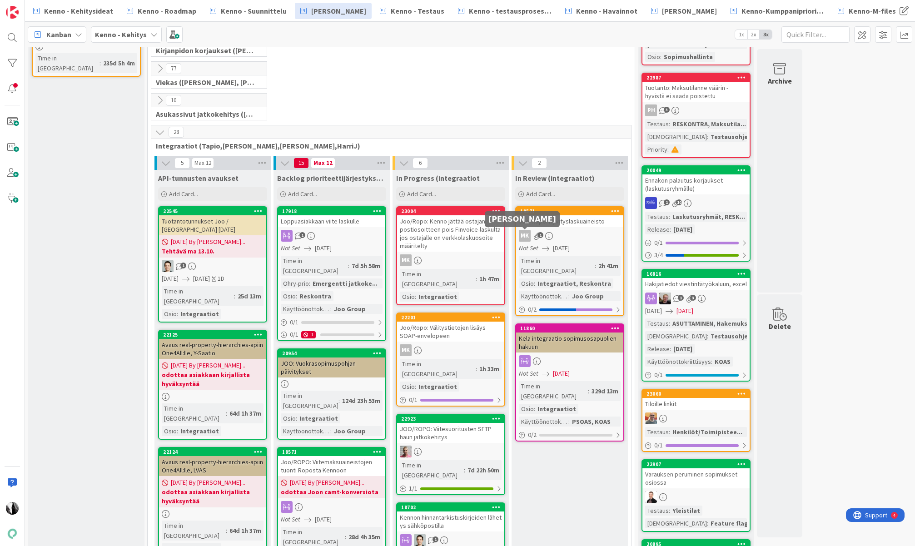
scroll to position [209, 0]
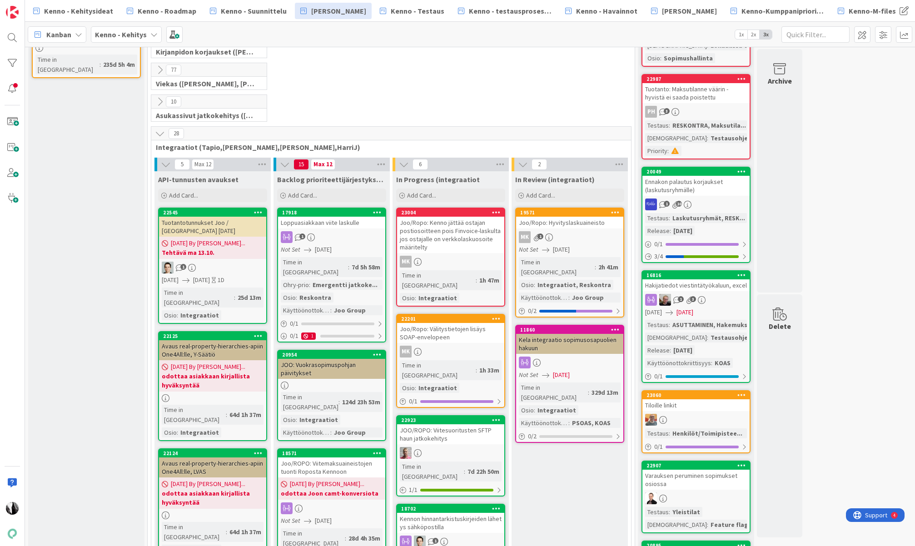
click at [161, 134] on icon at bounding box center [160, 134] width 10 height 10
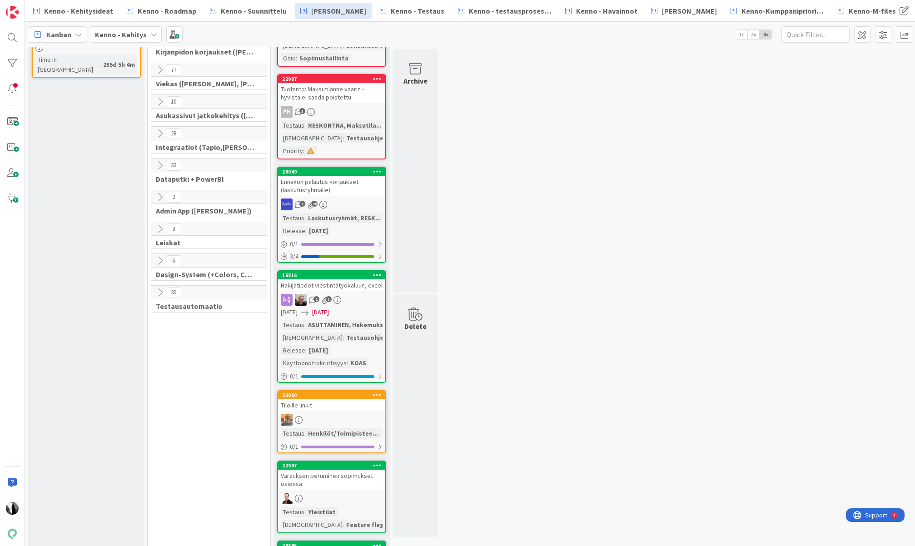
click at [160, 69] on icon at bounding box center [160, 70] width 10 height 10
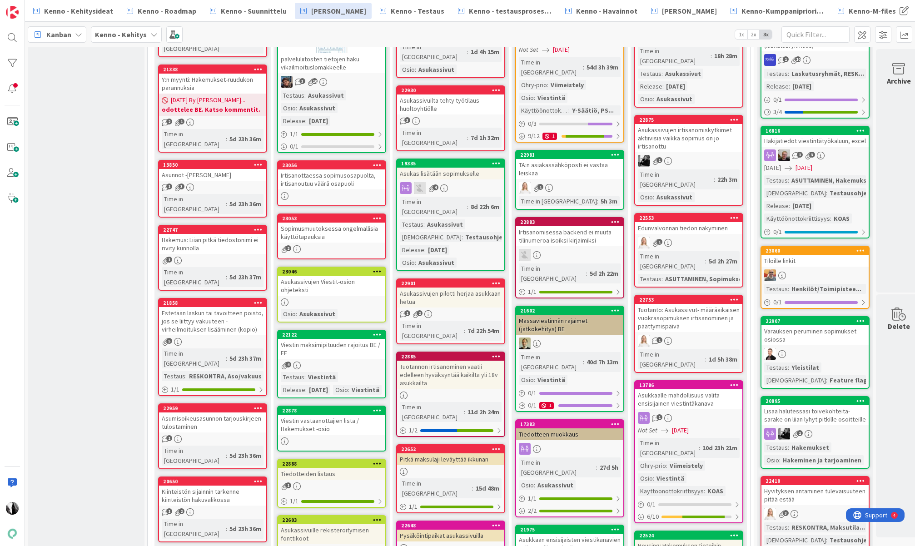
scroll to position [0, 0]
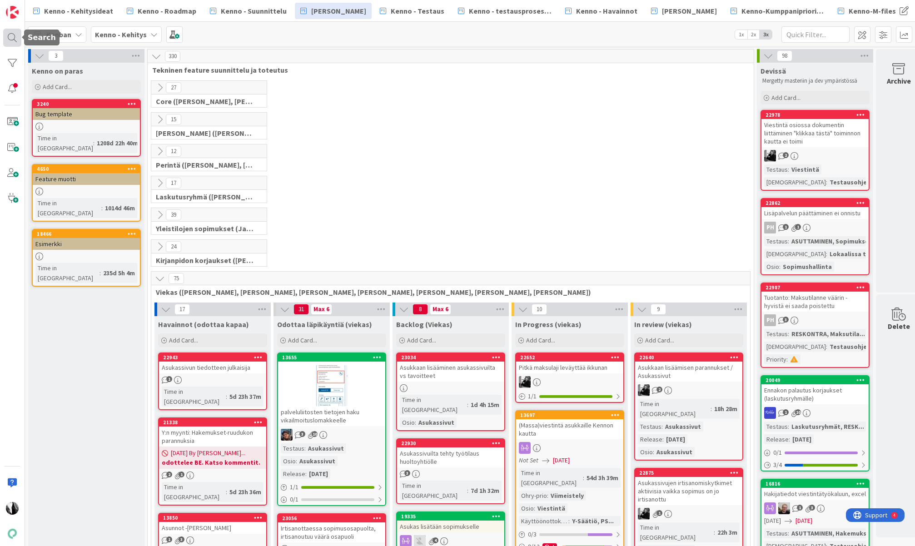
click at [6, 37] on div at bounding box center [12, 38] width 18 height 18
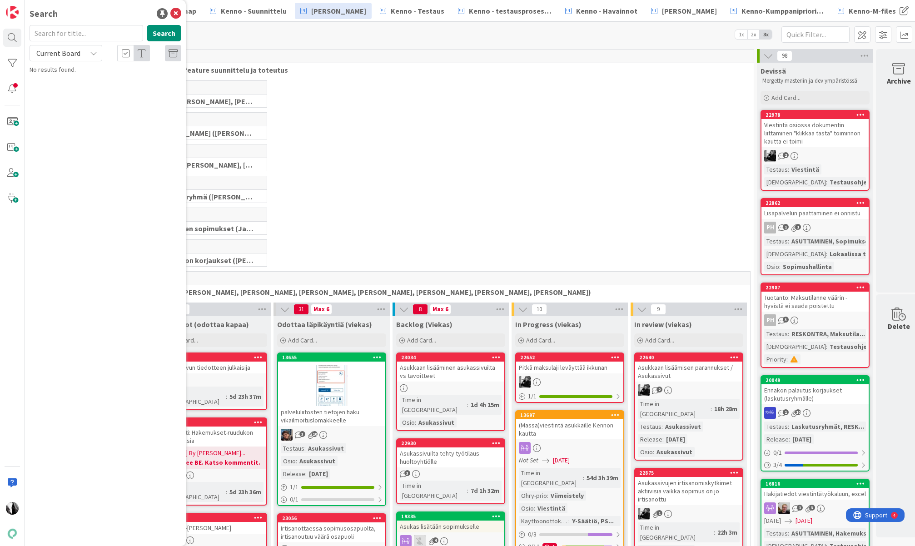
click at [99, 34] on input "text" at bounding box center [87, 33] width 114 height 16
type input "19335"
click at [86, 49] on div "Current Board" at bounding box center [66, 53] width 73 height 16
click at [74, 92] on span "All Boards" at bounding box center [82, 91] width 95 height 14
click at [88, 98] on span "Asukas lisätään sopimukselle" at bounding box center [104, 102] width 80 height 8
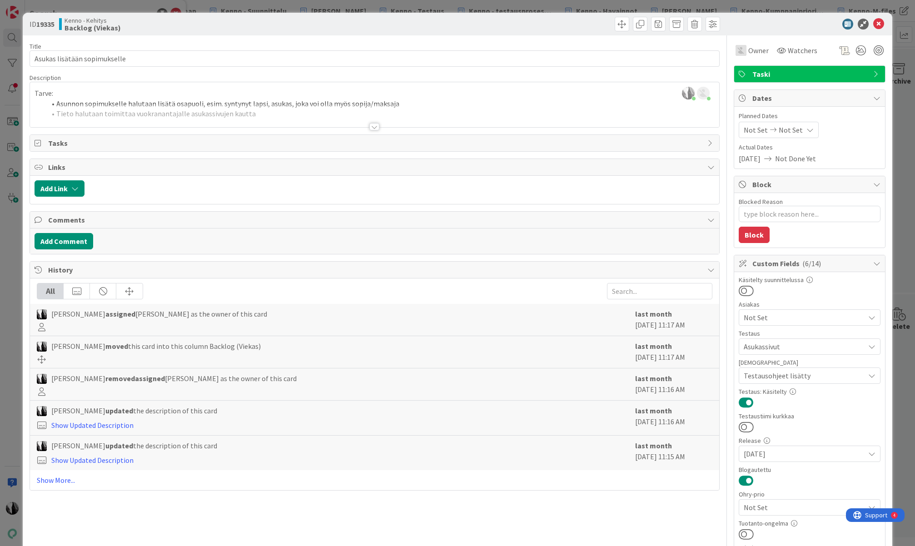
click at [374, 126] on div at bounding box center [375, 126] width 10 height 7
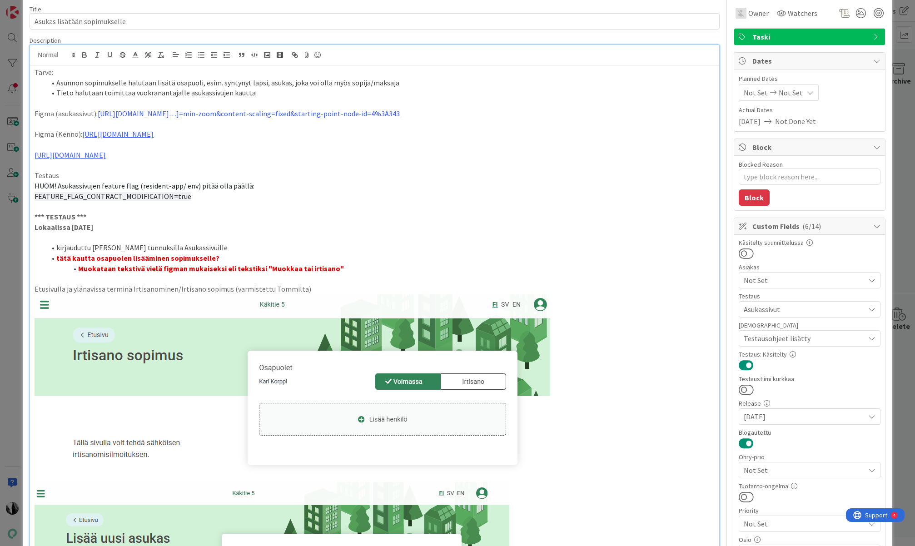
scroll to position [35, 0]
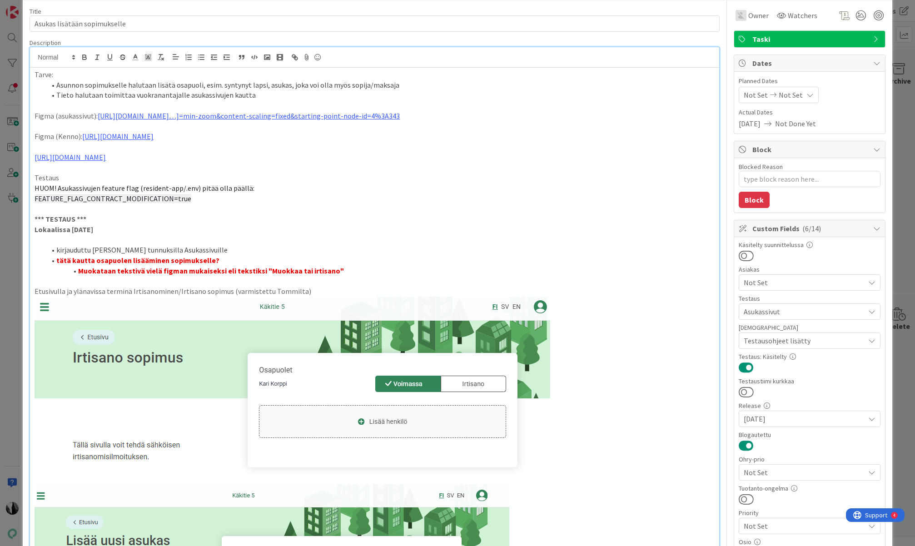
type textarea "x"
click at [199, 85] on li "Asunnon sopimukselle halutaan lisätä osapuoli, esim. syntynyt lapsi, asukas, jo…" at bounding box center [379, 85] width 669 height 10
drag, startPoint x: 290, startPoint y: 86, endPoint x: 425, endPoint y: 89, distance: 135.5
click at [425, 89] on li "Asunnon sopimukselle halutaan lisätä osapuoli/asukas, esim. syntynyt lapsi, asu…" at bounding box center [379, 85] width 669 height 10
click at [439, 89] on li "Asunnon sopimukselle halutaan lisätä osapuoli/asukas, esim. syntynyt lapsi, asu…" at bounding box center [379, 85] width 669 height 10
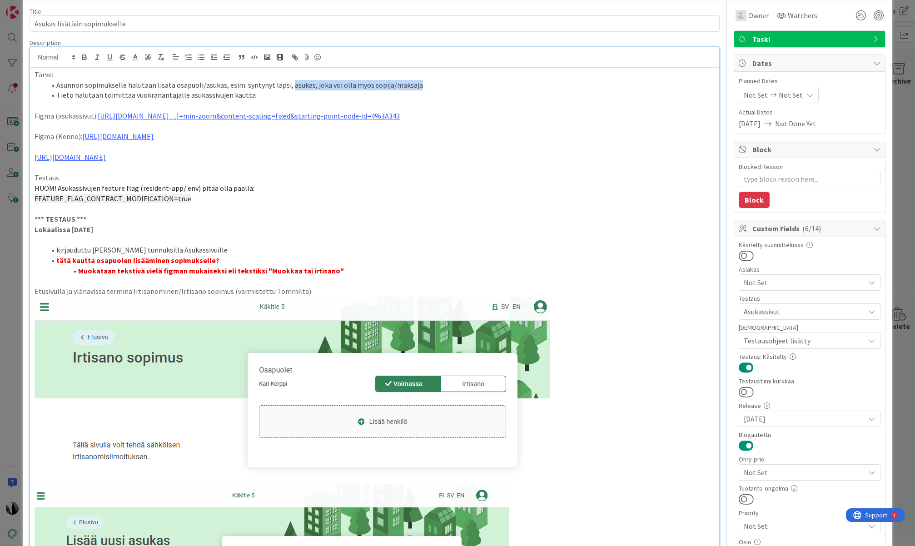
drag, startPoint x: 288, startPoint y: 86, endPoint x: 415, endPoint y: 87, distance: 127.3
click at [415, 87] on li "Asunnon sopimukselle halutaan lisätä osapuoli/asukas, esim. syntynyt lapsi, asu…" at bounding box center [379, 85] width 669 height 10
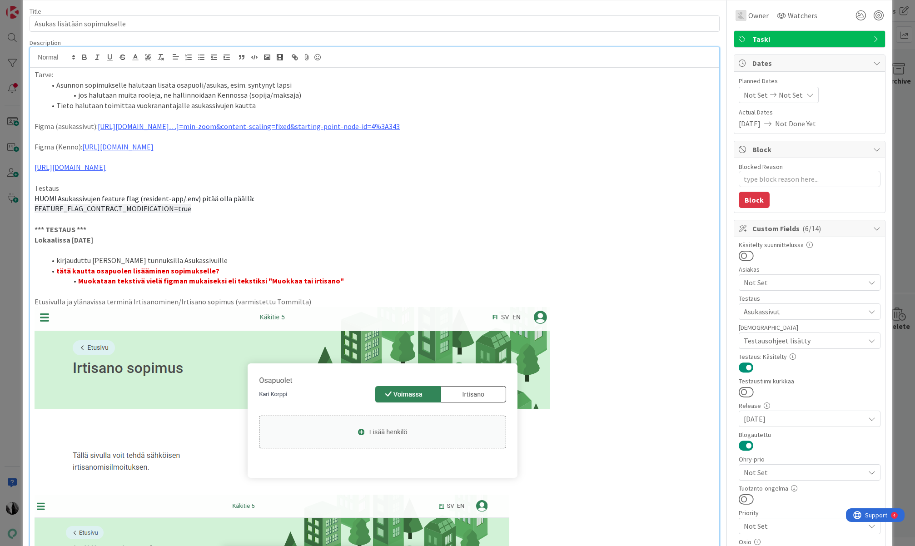
scroll to position [0, 0]
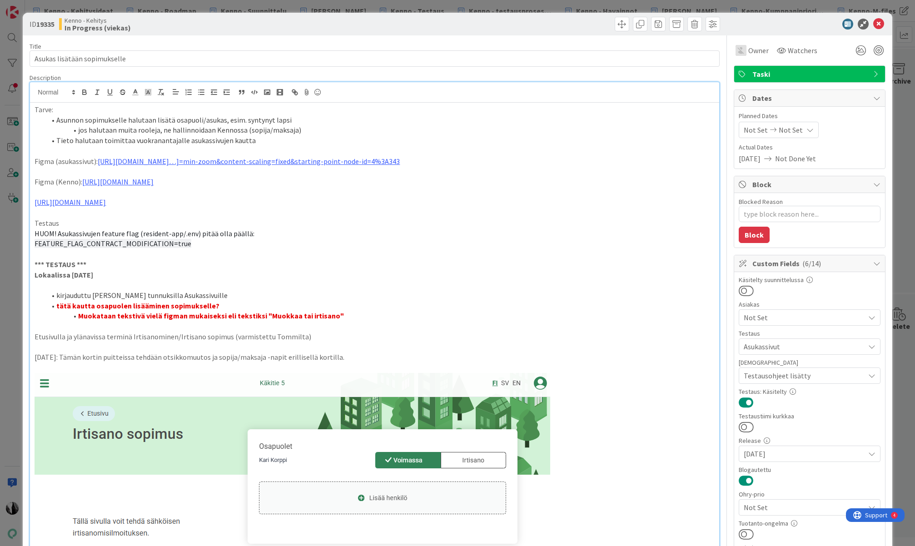
type textarea "x"
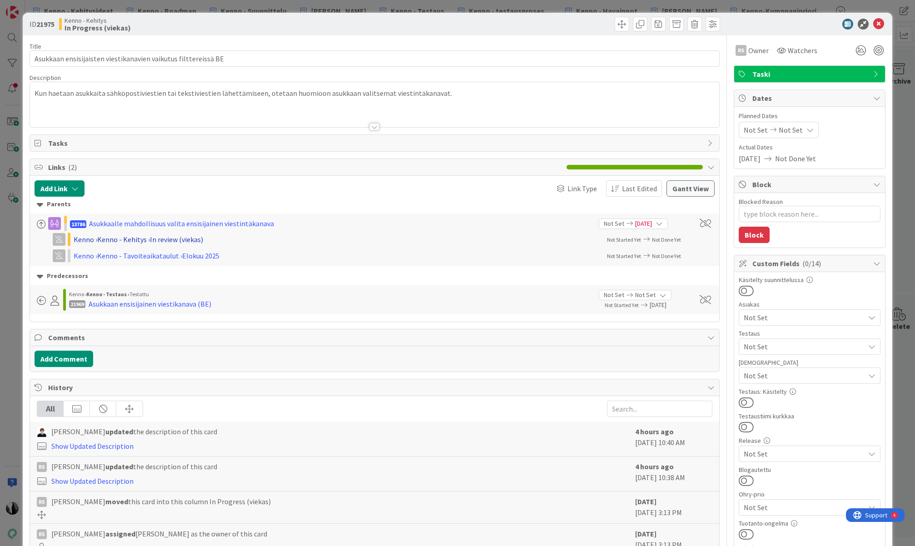
click at [173, 240] on div "Kenno › Kenno - Kehitys › In review (viekas)" at bounding box center [192, 239] width 236 height 11
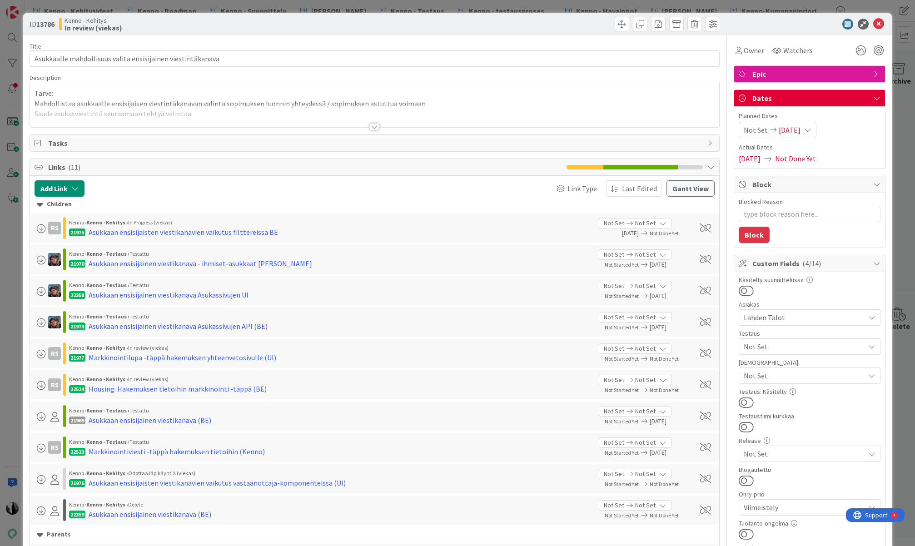
click at [374, 129] on div at bounding box center [375, 126] width 10 height 7
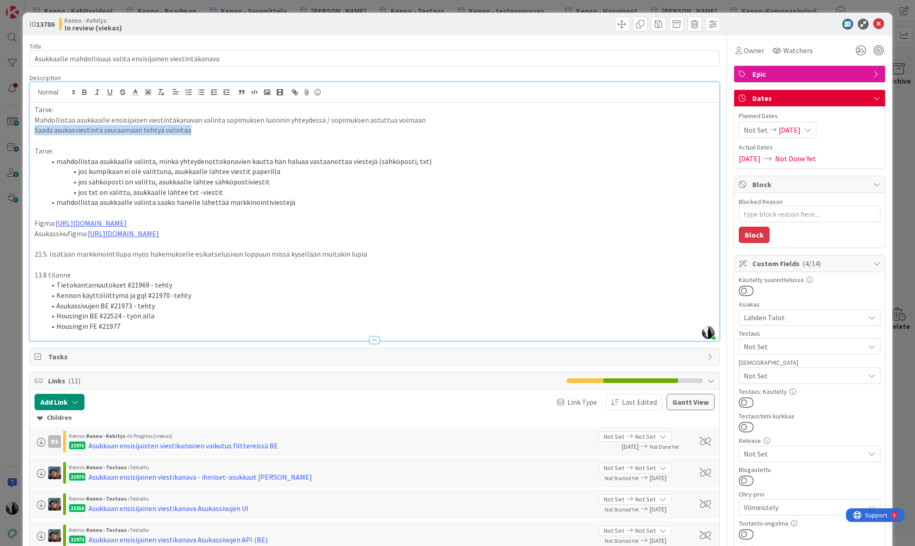
drag, startPoint x: 53, startPoint y: 131, endPoint x: 188, endPoint y: 130, distance: 135.4
click at [188, 130] on p "Saada asukasviestintä seuraamaan tehtyä valintaa" at bounding box center [375, 130] width 680 height 10
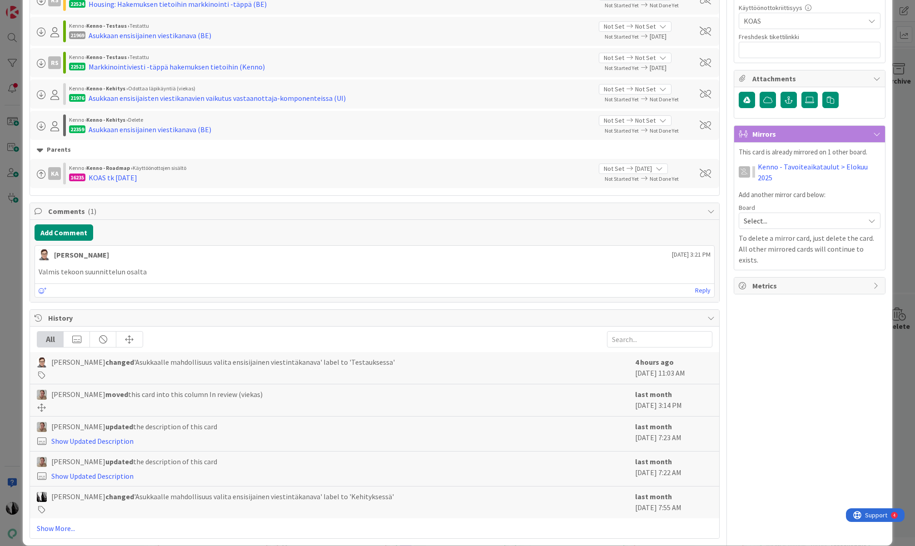
scroll to position [611, 0]
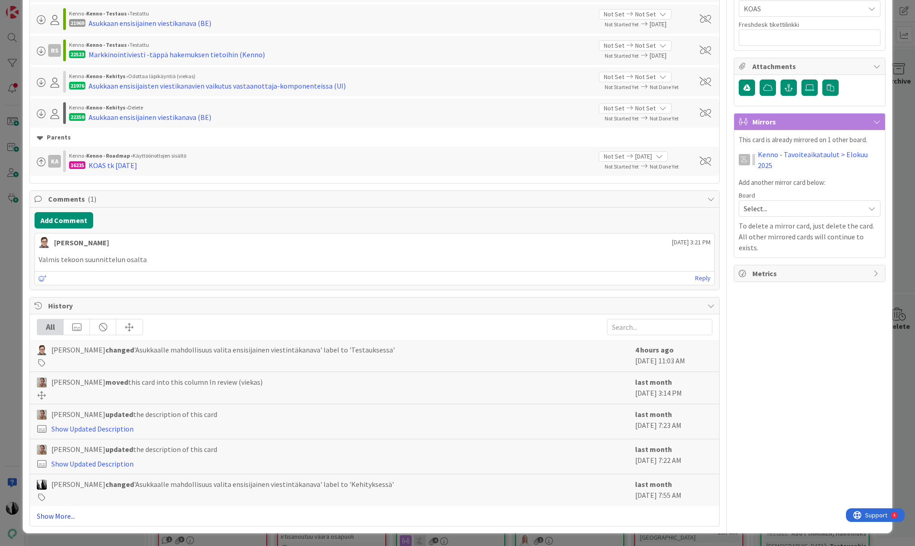
click at [67, 515] on link "Show More..." at bounding box center [374, 516] width 675 height 11
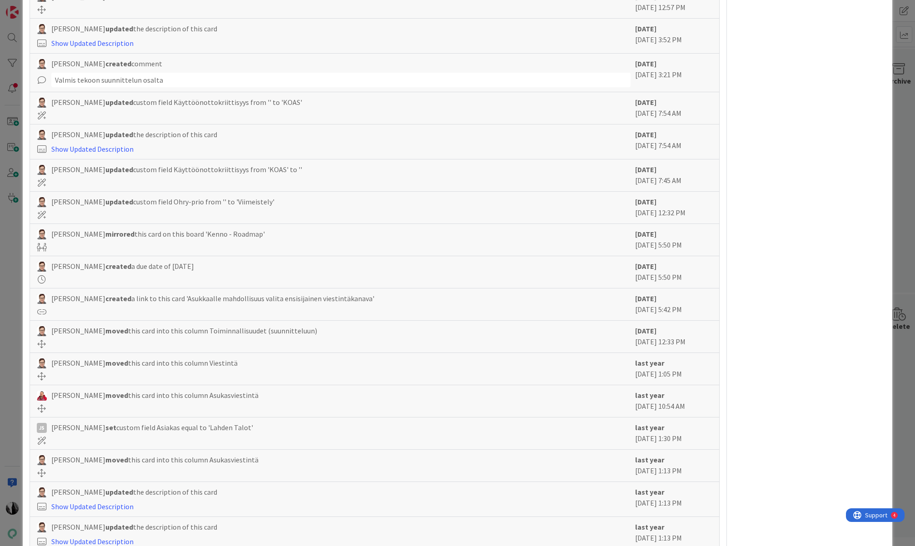
scroll to position [3087, 0]
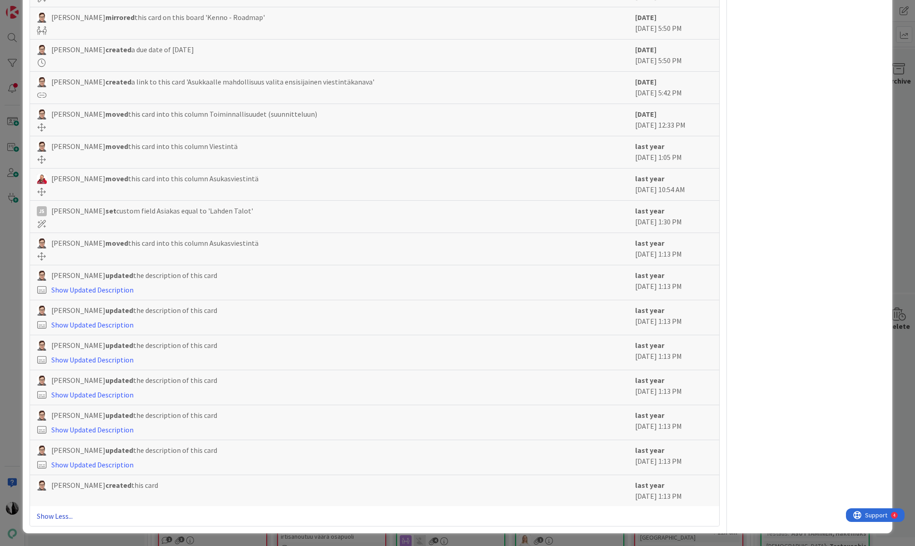
click at [69, 515] on link "Show Less..." at bounding box center [374, 516] width 675 height 11
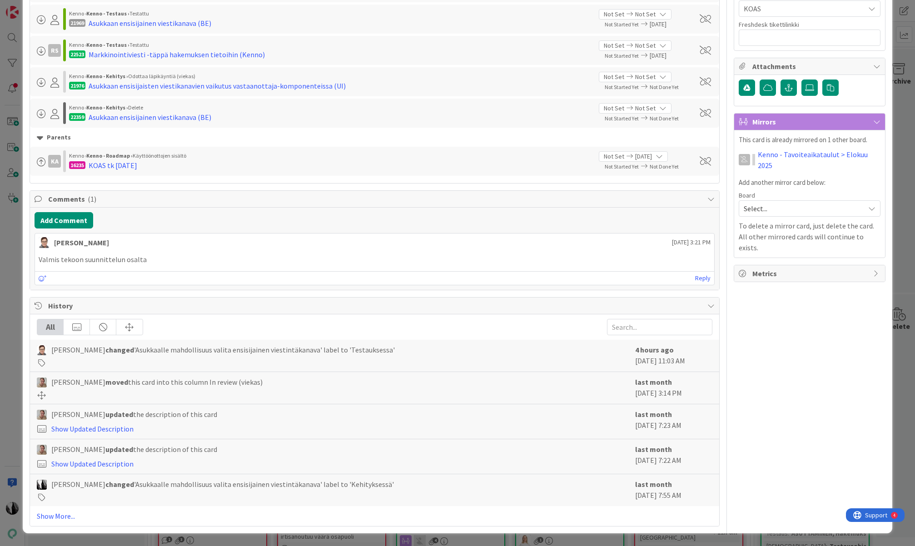
scroll to position [611, 0]
drag, startPoint x: 69, startPoint y: 517, endPoint x: 88, endPoint y: 511, distance: 19.9
click at [70, 516] on link "Show More..." at bounding box center [374, 516] width 675 height 11
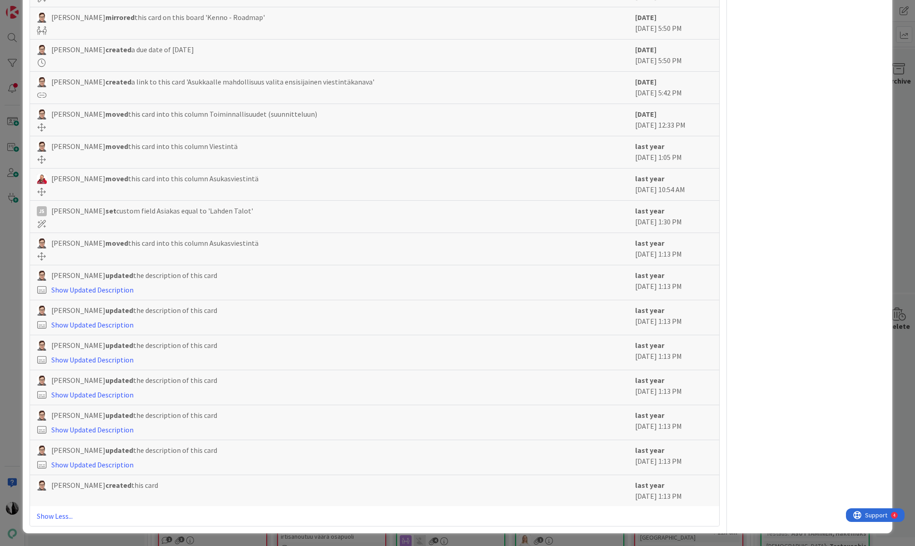
drag, startPoint x: 635, startPoint y: 487, endPoint x: 696, endPoint y: 497, distance: 61.3
click at [696, 497] on div "last year May 02 2024 1:13 PM" at bounding box center [673, 491] width 77 height 22
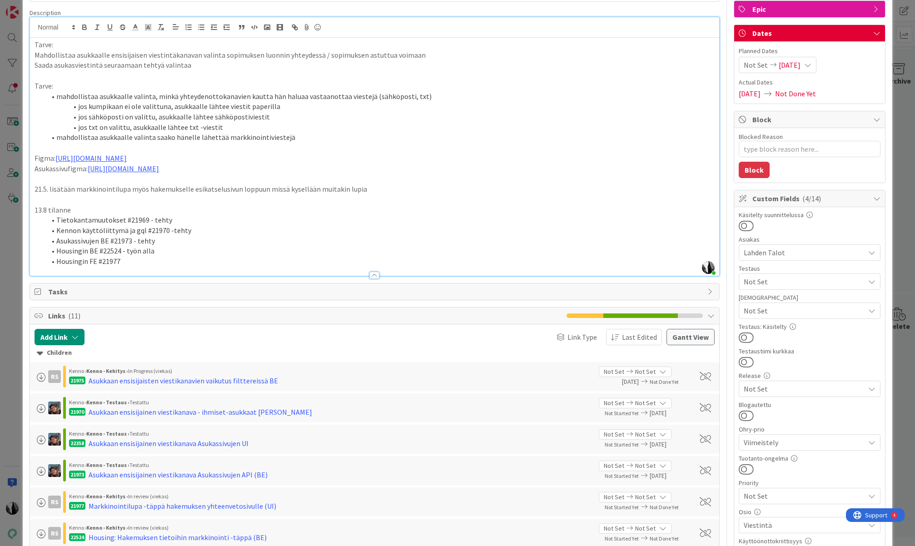
scroll to position [0, 0]
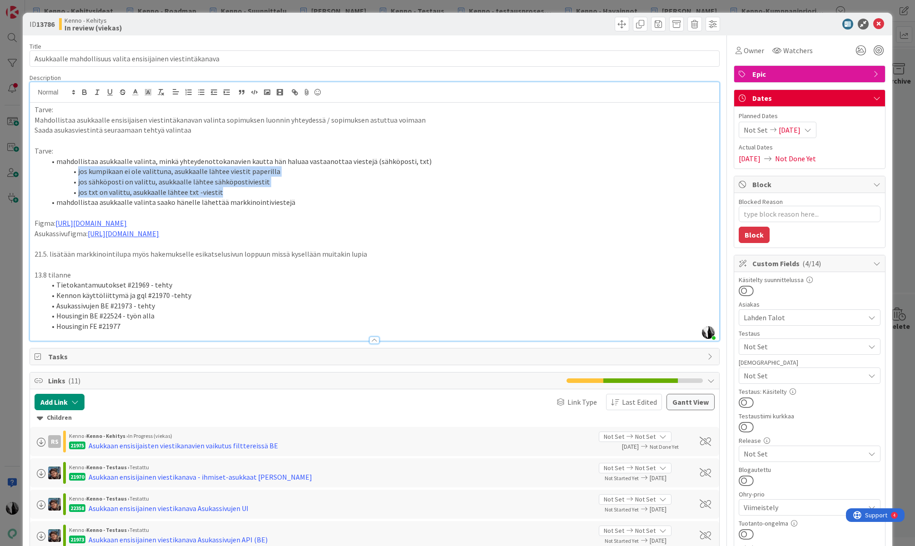
drag, startPoint x: 79, startPoint y: 173, endPoint x: 222, endPoint y: 195, distance: 145.3
click at [222, 195] on ol "mahdollistaa asukkaalle valinta, minkä yhteydenottokanavien kautta hän haluaa v…" at bounding box center [375, 182] width 680 height 52
drag, startPoint x: 297, startPoint y: 187, endPoint x: 318, endPoint y: 185, distance: 21.0
click at [297, 187] on li "jos txt on valittu, asukkaalle lähtee txt -viestit" at bounding box center [379, 192] width 669 height 10
type textarea "x"
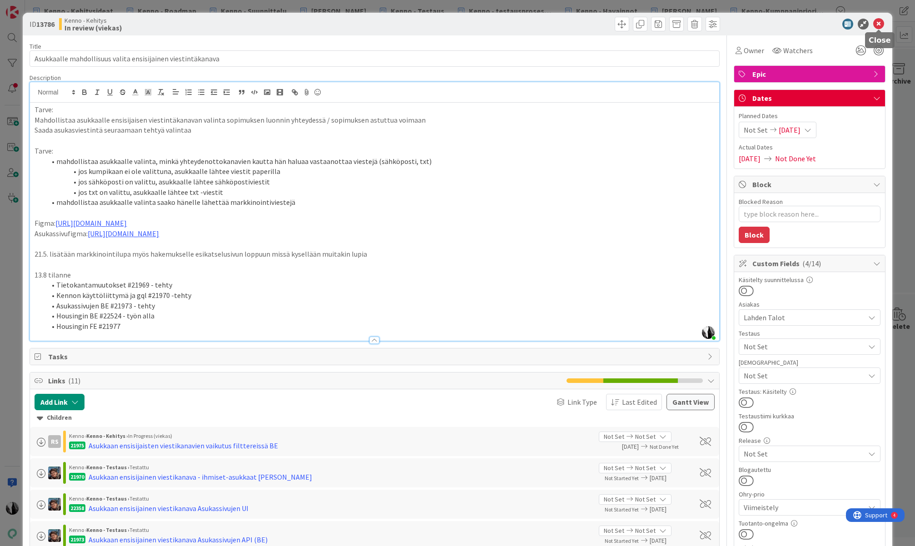
click at [879, 24] on icon at bounding box center [879, 24] width 11 height 11
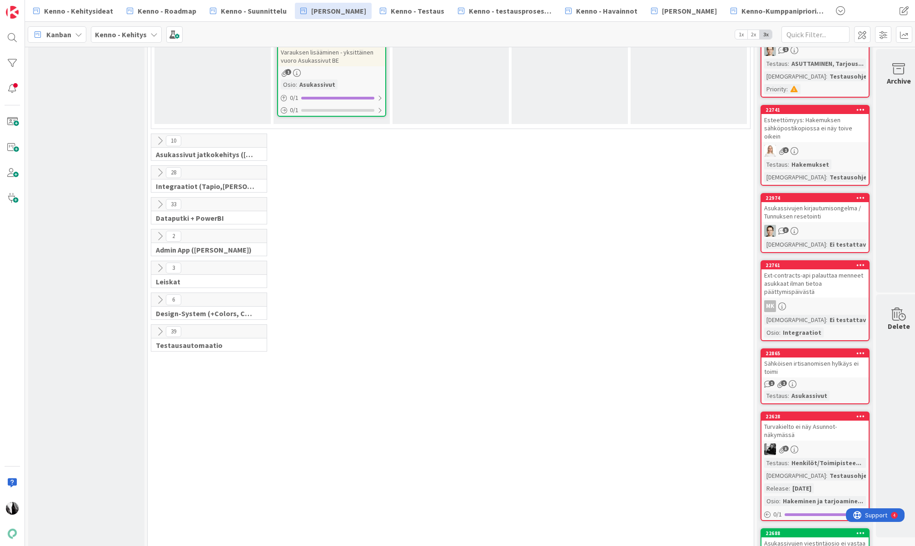
scroll to position [2704, 0]
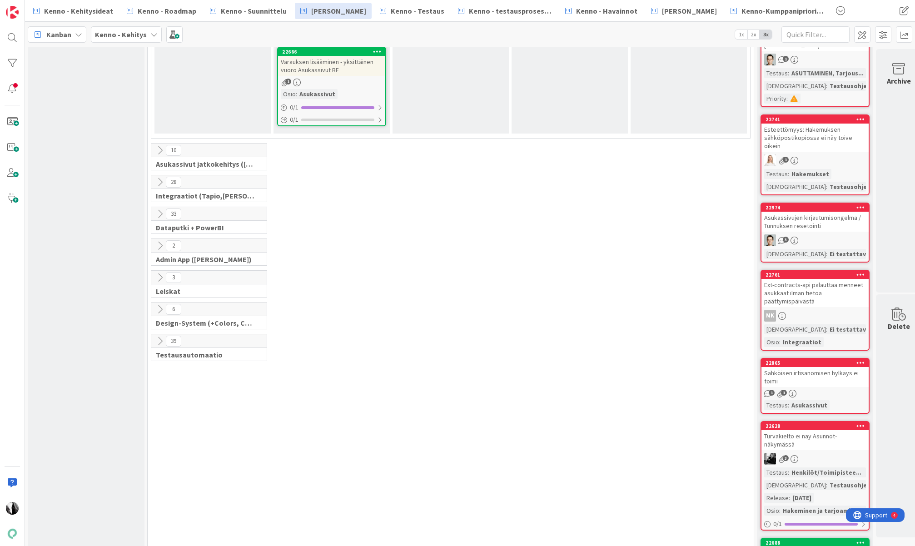
click at [158, 177] on icon at bounding box center [160, 182] width 10 height 10
